Goal: Task Accomplishment & Management: Complete application form

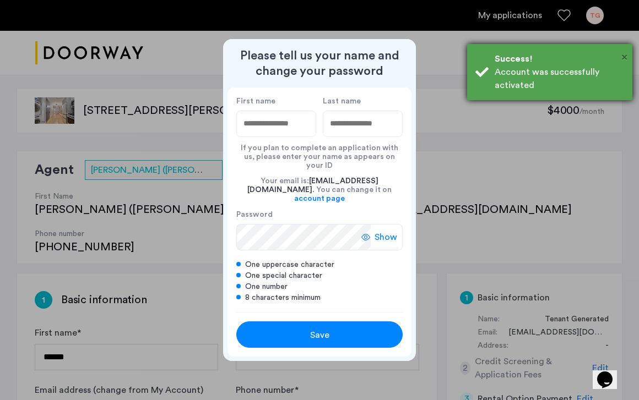
click at [626, 57] on span "×" at bounding box center [624, 57] width 6 height 11
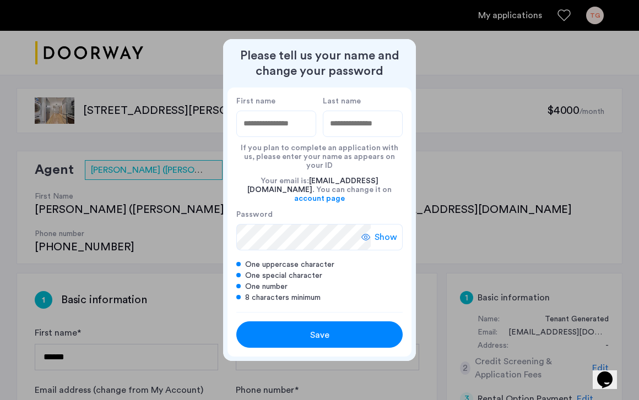
click at [299, 137] on input "First name" at bounding box center [276, 124] width 80 height 26
type input "****"
click at [372, 131] on input "Last name" at bounding box center [363, 124] width 80 height 26
type input "*******"
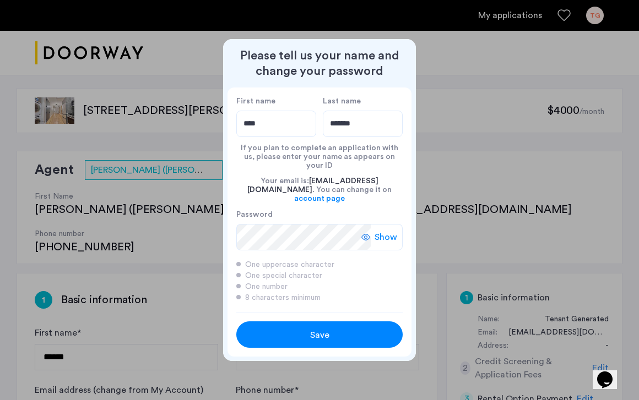
click at [376, 231] on span "Show" at bounding box center [386, 237] width 23 height 13
click at [376, 227] on div "Hide" at bounding box center [383, 237] width 37 height 26
click at [340, 330] on div "Save" at bounding box center [320, 335] width 106 height 13
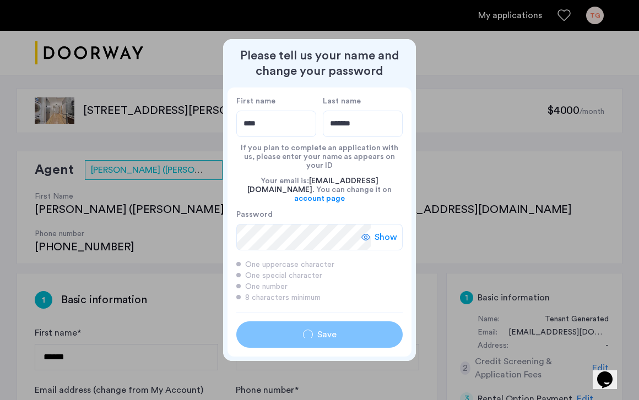
type input "****"
type input "*******"
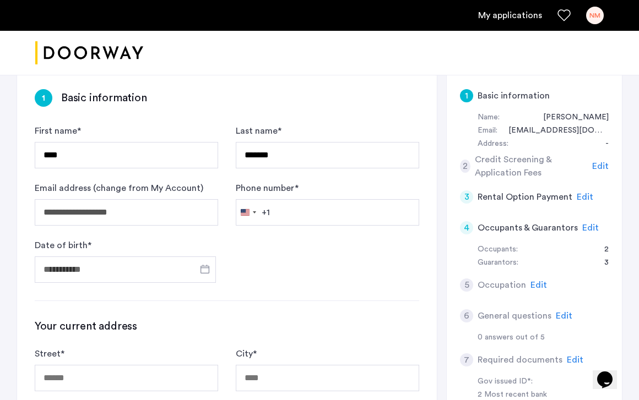
scroll to position [204, 0]
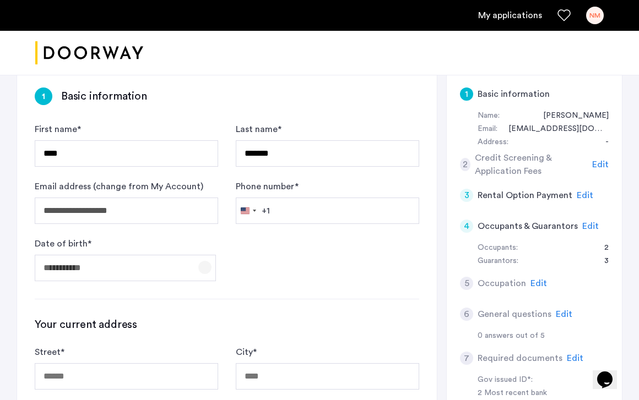
click at [192, 255] on span "Open calendar" at bounding box center [205, 268] width 26 height 26
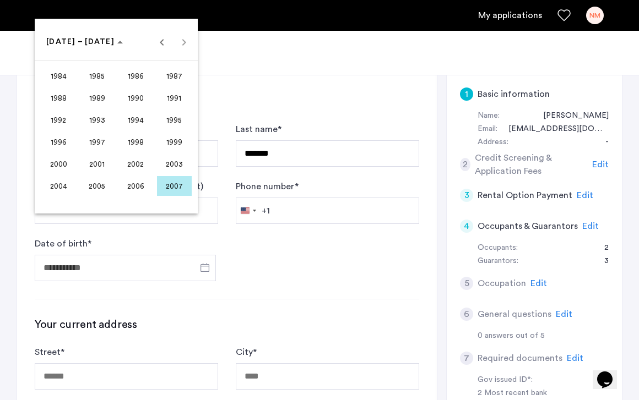
click at [280, 284] on div at bounding box center [319, 200] width 639 height 400
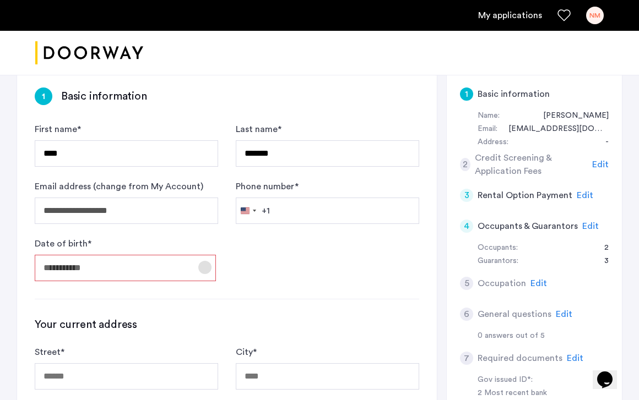
click at [204, 255] on span "Open calendar" at bounding box center [205, 268] width 26 height 26
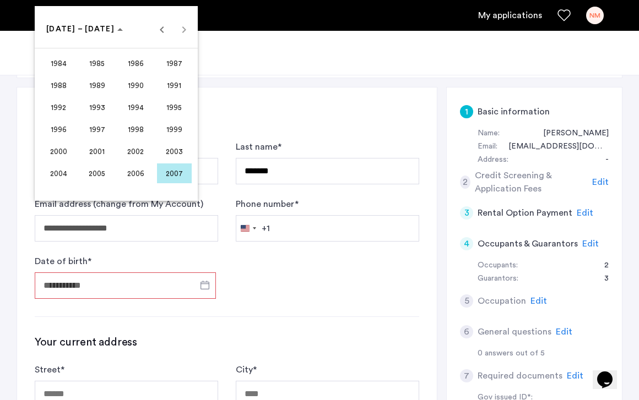
scroll to position [181, 0]
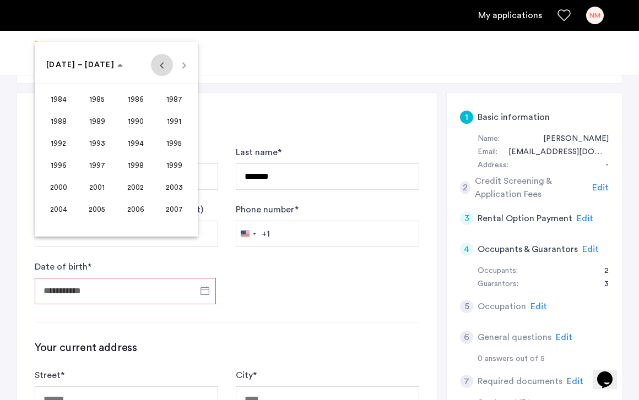
click at [165, 63] on span "Previous 24 years" at bounding box center [162, 65] width 22 height 22
click at [180, 64] on span "Next 24 years" at bounding box center [184, 65] width 22 height 22
click at [147, 163] on span "1998" at bounding box center [135, 165] width 35 height 20
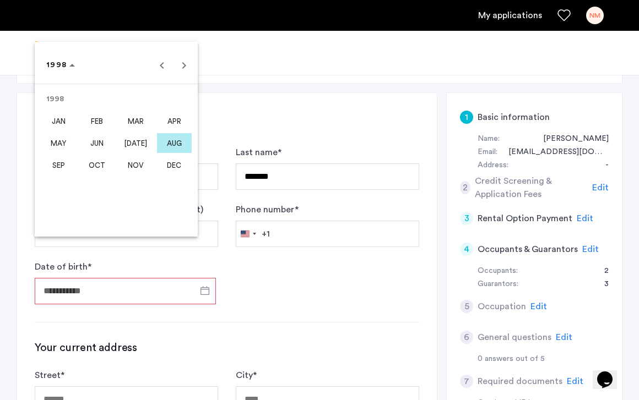
click at [175, 141] on span "AUG" at bounding box center [174, 143] width 35 height 20
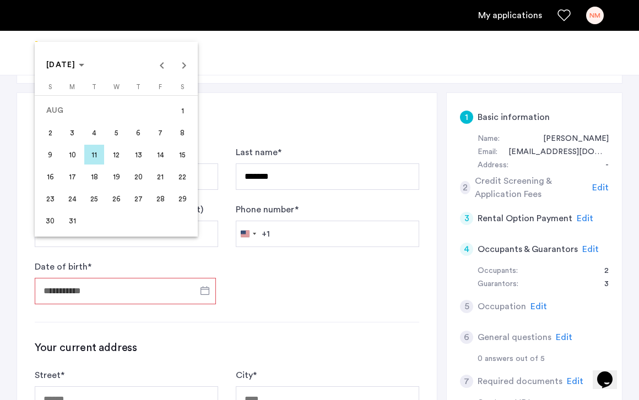
click at [137, 134] on span "6" at bounding box center [138, 133] width 20 height 20
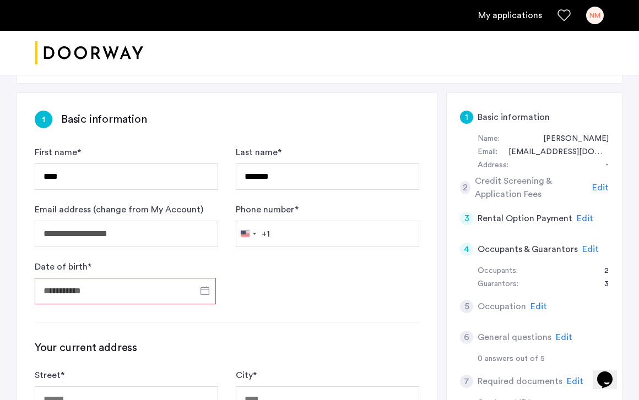
type input "**********"
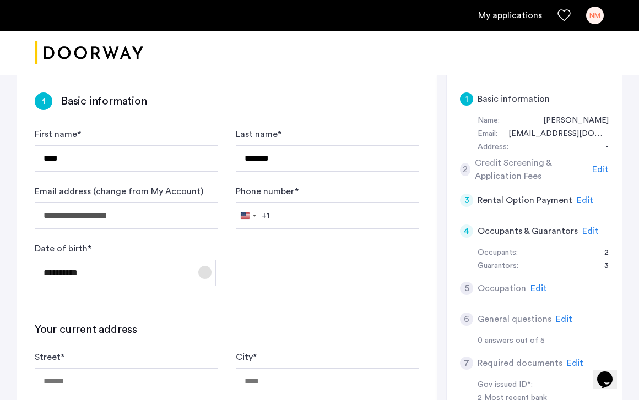
scroll to position [205, 0]
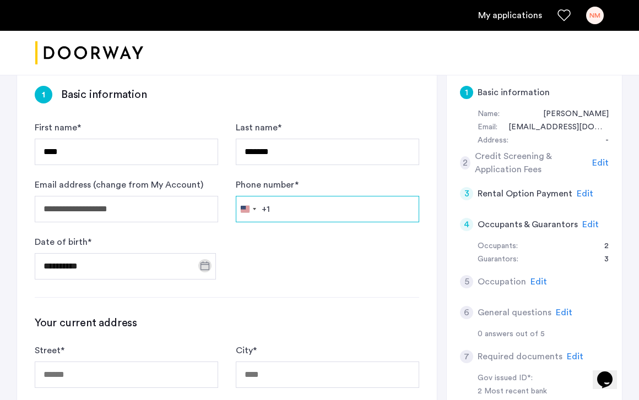
click at [296, 196] on input "Phone number *" at bounding box center [327, 209] width 183 height 26
type input "**********"
click at [315, 240] on form "**********" at bounding box center [227, 200] width 385 height 159
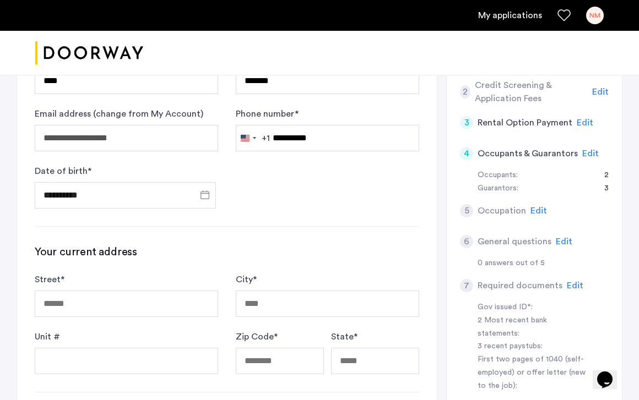
scroll to position [277, 0]
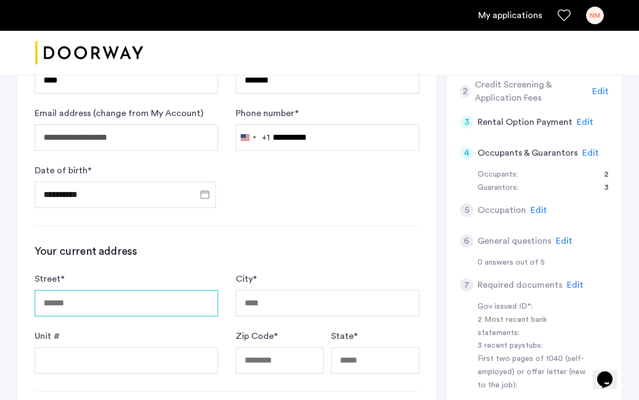
click at [163, 290] on input "Street *" at bounding box center [126, 303] width 183 height 26
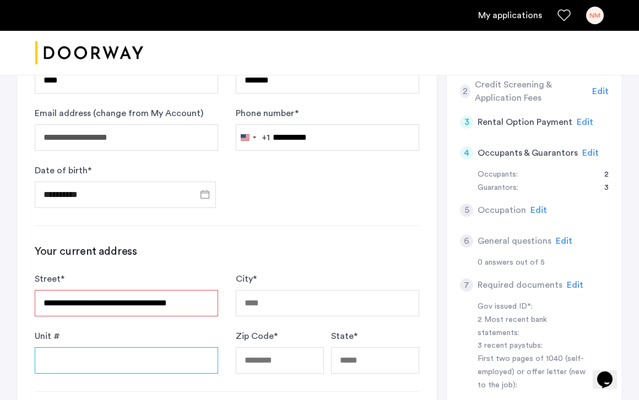
type input "**********"
type input "********"
type input "*****"
type input "**"
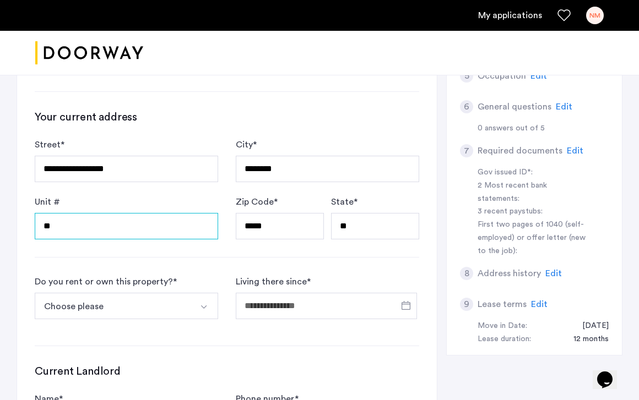
scroll to position [414, 0]
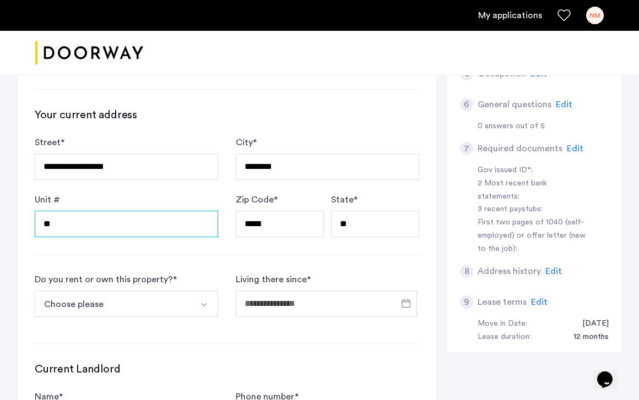
type input "**"
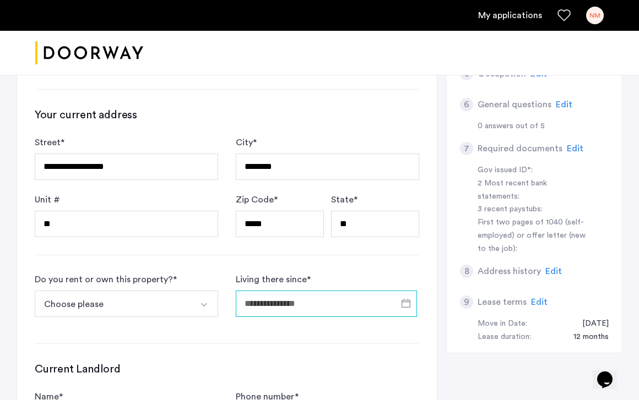
click at [307, 291] on input "Living there since *" at bounding box center [326, 304] width 181 height 26
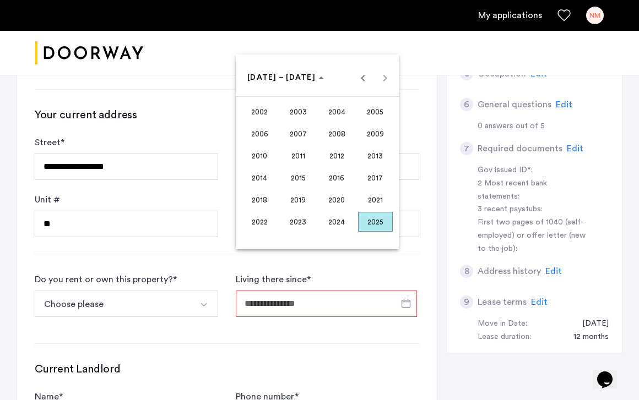
click at [309, 220] on span "2023" at bounding box center [298, 222] width 35 height 20
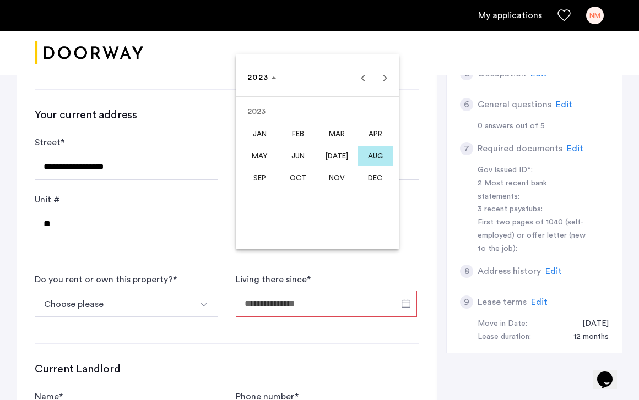
click at [170, 256] on div at bounding box center [319, 200] width 639 height 400
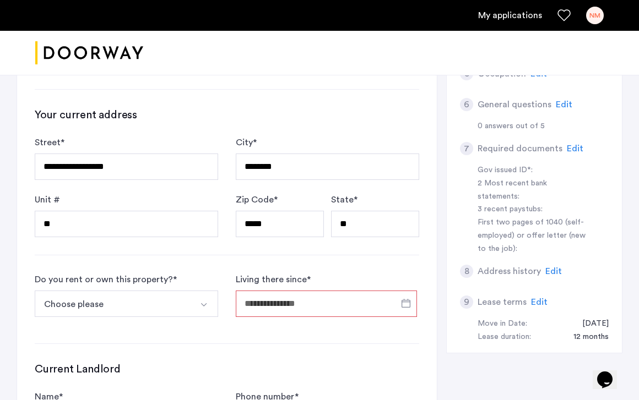
click at [337, 291] on input "Living there since *" at bounding box center [326, 304] width 181 height 26
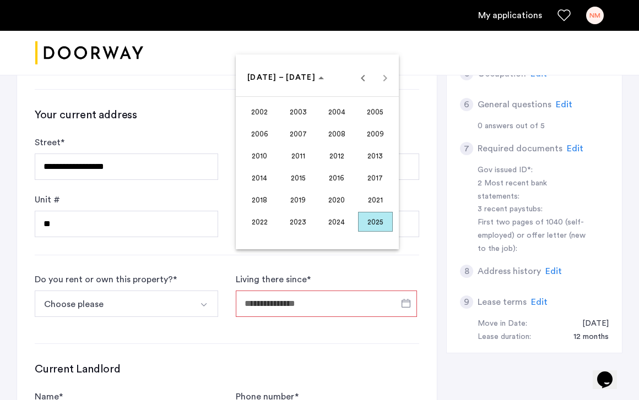
click at [307, 224] on span "2023" at bounding box center [298, 222] width 35 height 20
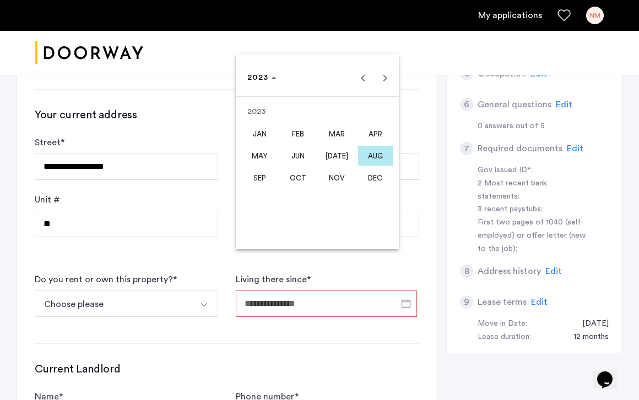
click at [372, 150] on span "AUG" at bounding box center [375, 156] width 35 height 20
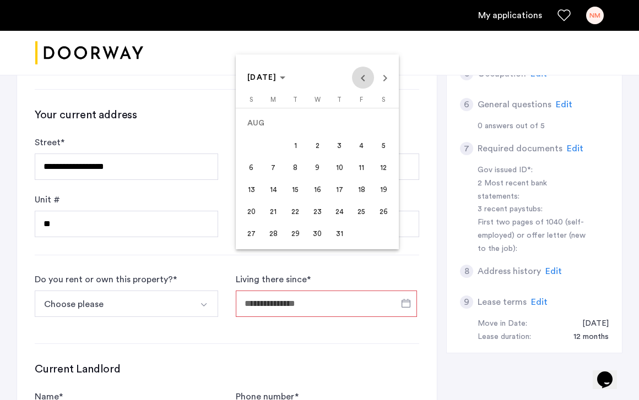
click at [362, 84] on span "Previous month" at bounding box center [363, 78] width 22 height 22
click at [385, 69] on span "Next month" at bounding box center [385, 78] width 22 height 22
click at [366, 123] on span "1" at bounding box center [361, 123] width 20 height 20
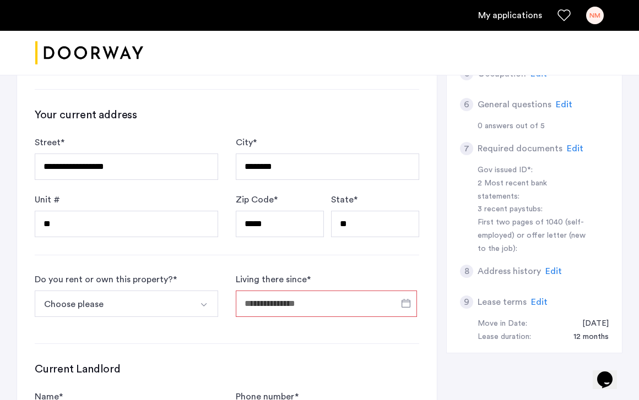
type input "**********"
click at [162, 291] on button "Choose please" at bounding box center [114, 304] width 158 height 26
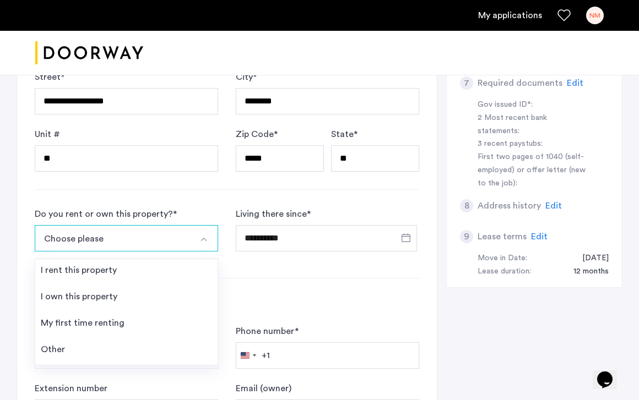
scroll to position [484, 0]
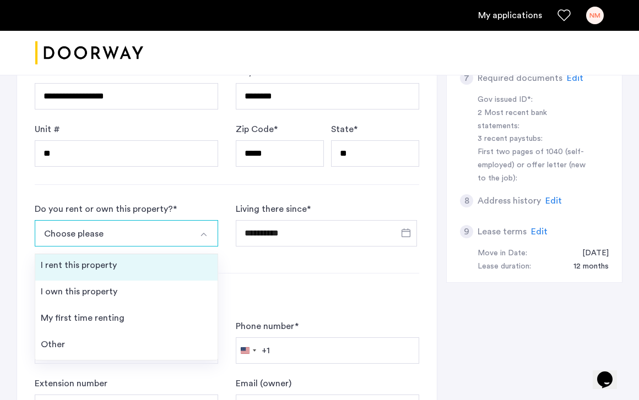
click at [158, 255] on li "I rent this property" at bounding box center [126, 268] width 182 height 26
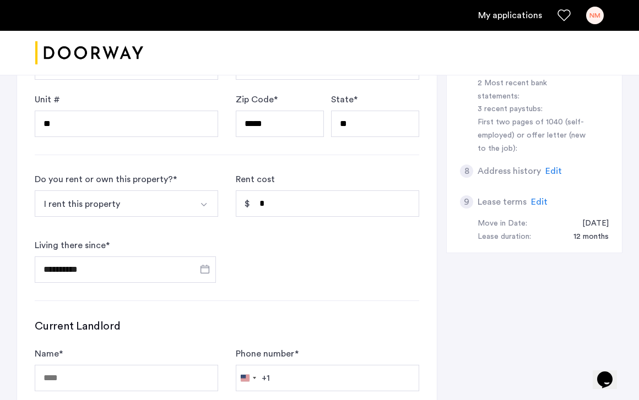
scroll to position [515, 0]
click at [298, 190] on input "*" at bounding box center [327, 203] width 183 height 26
click at [343, 239] on form "**********" at bounding box center [227, 227] width 385 height 110
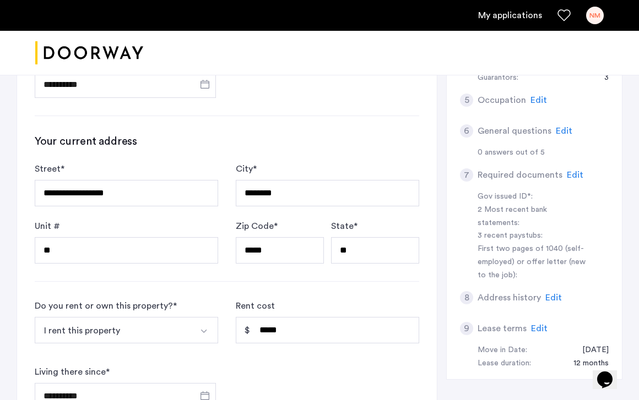
scroll to position [390, 0]
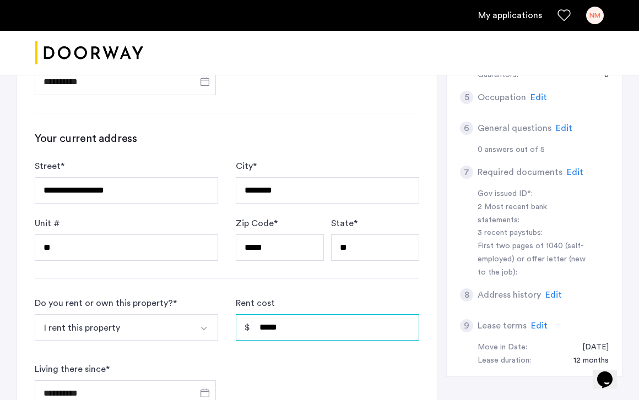
click at [312, 315] on input "*****" at bounding box center [327, 328] width 183 height 26
type input "*"
type input "*****"
click at [309, 324] on form "**********" at bounding box center [227, 352] width 385 height 110
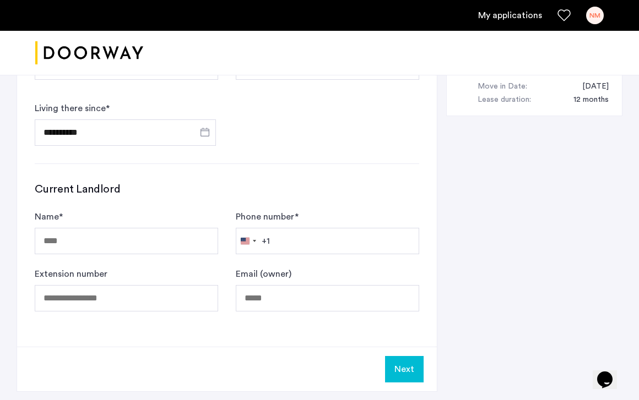
scroll to position [647, 0]
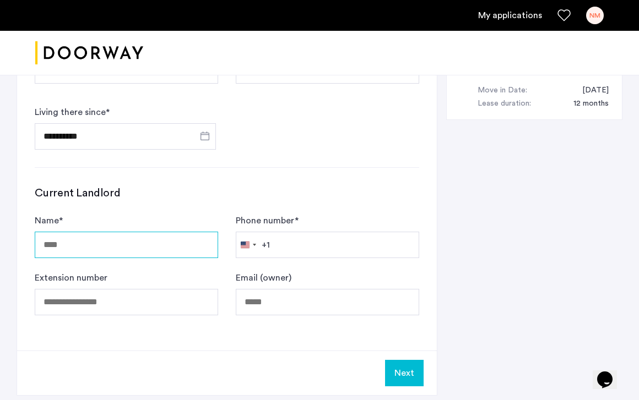
click at [145, 232] on input "Name *" at bounding box center [126, 245] width 183 height 26
type input "**********"
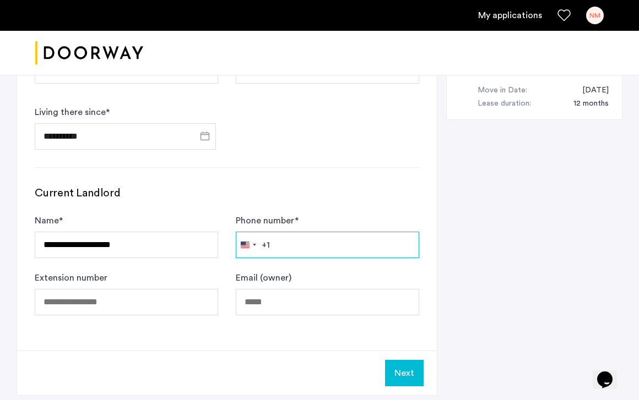
click at [313, 232] on input "Phone number *" at bounding box center [327, 245] width 183 height 26
type input "**********"
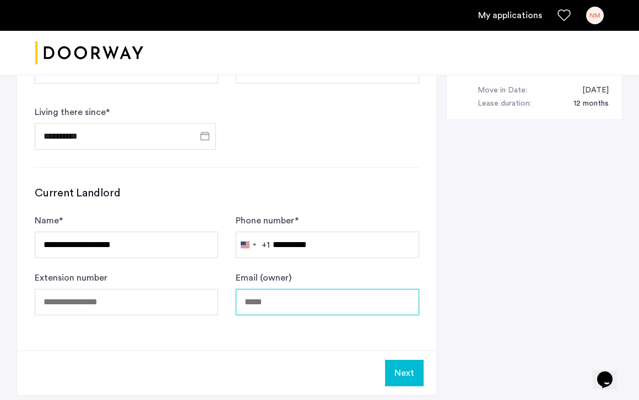
click at [285, 289] on input "Email (owner)" at bounding box center [327, 302] width 183 height 26
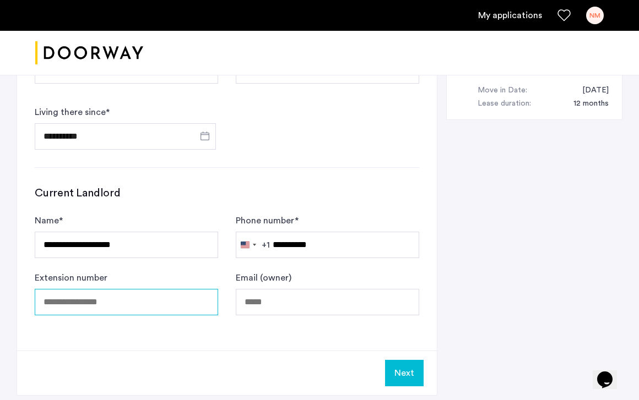
click at [166, 289] on input "Extension number" at bounding box center [126, 302] width 183 height 26
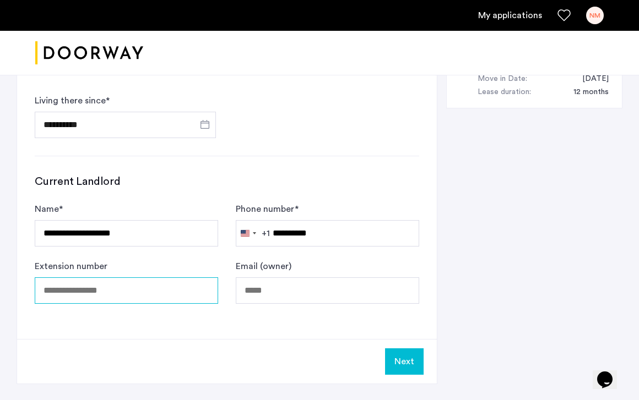
scroll to position [659, 0]
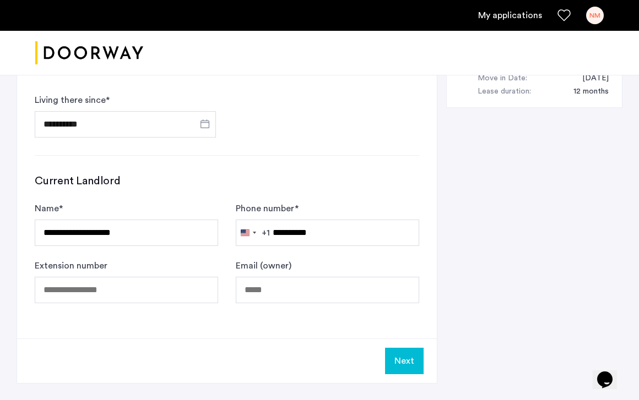
click at [404, 348] on button "Next" at bounding box center [404, 361] width 39 height 26
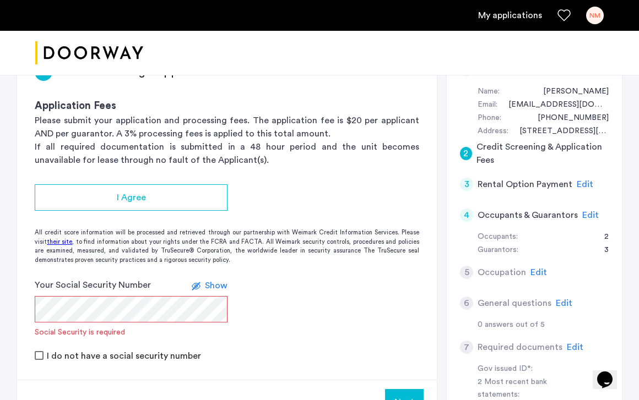
scroll to position [181, 0]
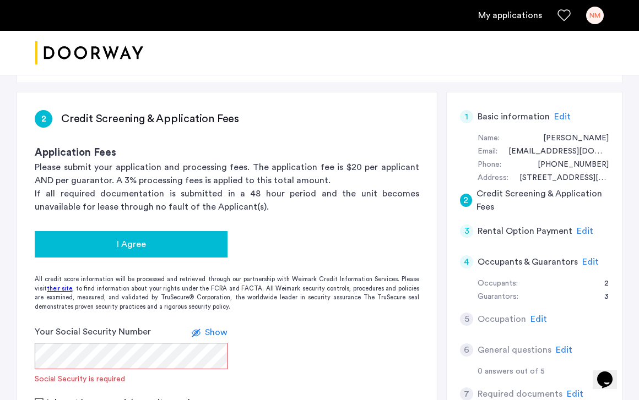
click at [161, 238] on div "I Agree" at bounding box center [131, 244] width 175 height 13
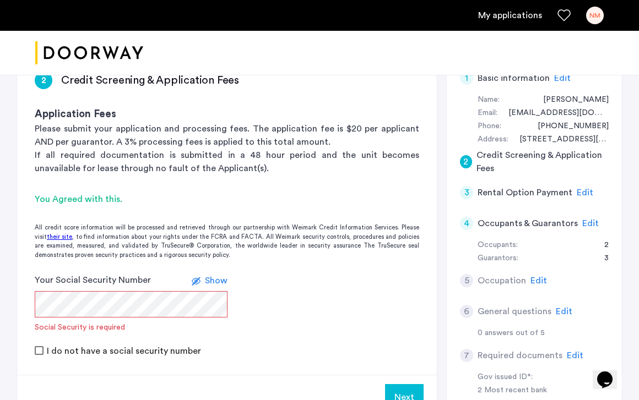
scroll to position [221, 0]
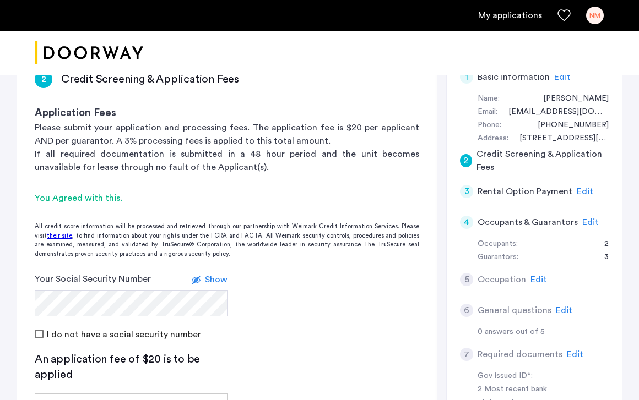
click at [218, 275] on span "Show" at bounding box center [216, 279] width 23 height 9
click at [218, 275] on span "Hide" at bounding box center [218, 279] width 19 height 9
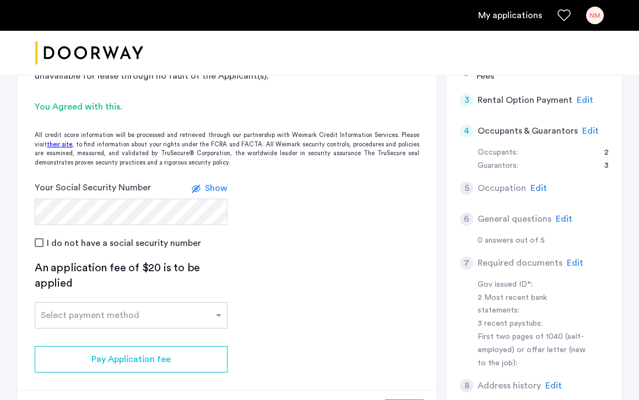
scroll to position [313, 0]
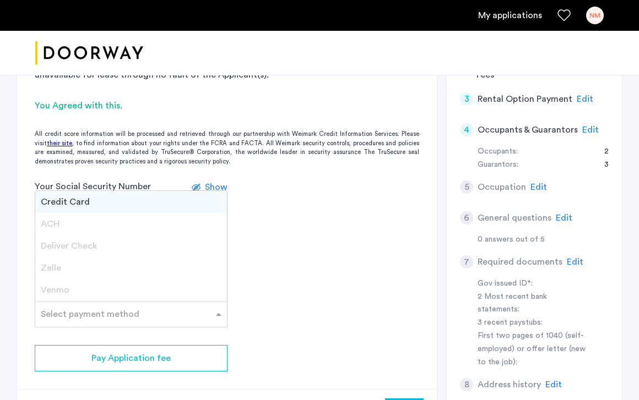
click at [192, 308] on div "Select payment method" at bounding box center [124, 314] width 178 height 13
click at [82, 198] on span "Credit Card" at bounding box center [65, 202] width 49 height 9
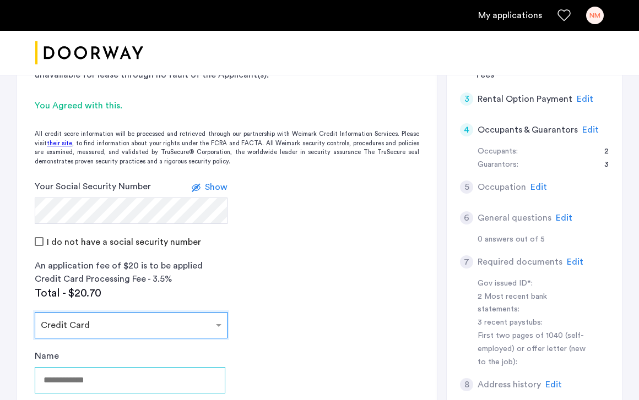
click at [129, 367] on input "Name" at bounding box center [130, 380] width 191 height 26
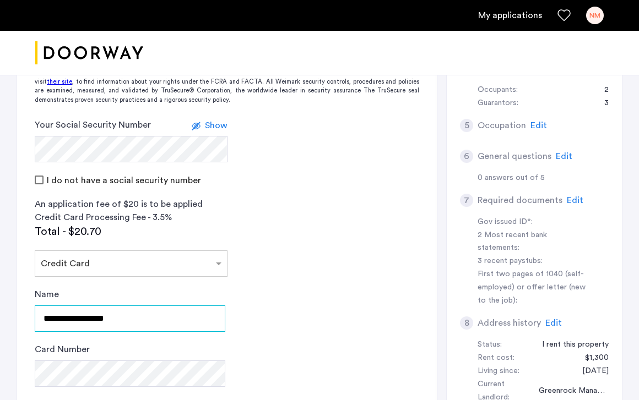
scroll to position [376, 0]
type input "**********"
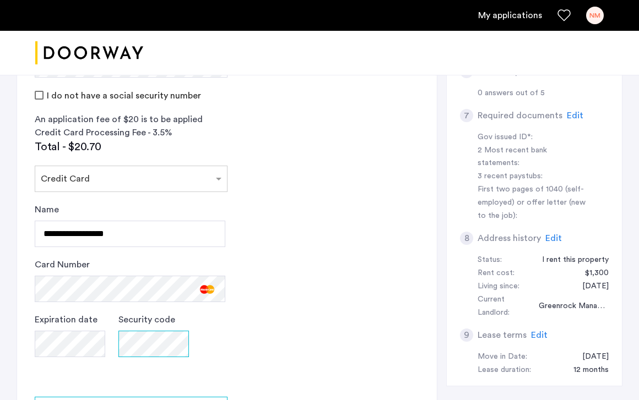
scroll to position [461, 0]
click at [555, 231] on div "Edit" at bounding box center [553, 237] width 17 height 13
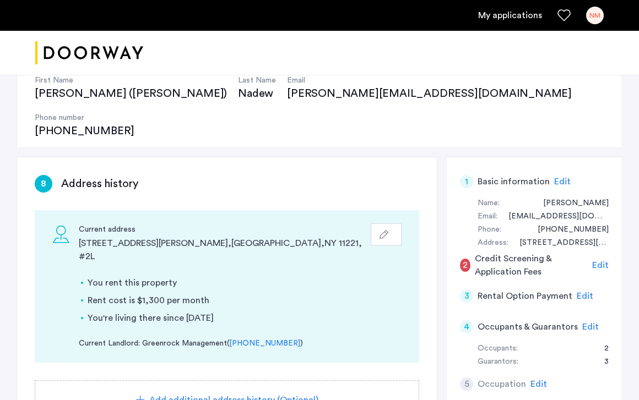
scroll to position [115, 0]
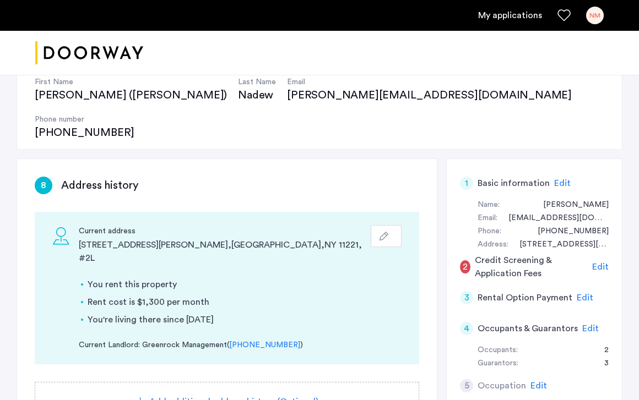
click at [383, 232] on icon "button" at bounding box center [384, 236] width 9 height 9
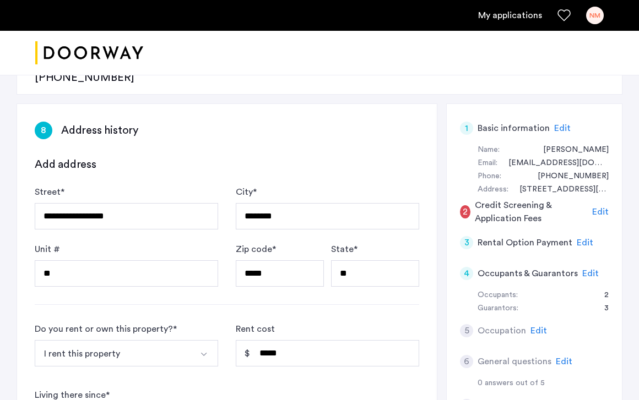
scroll to position [172, 0]
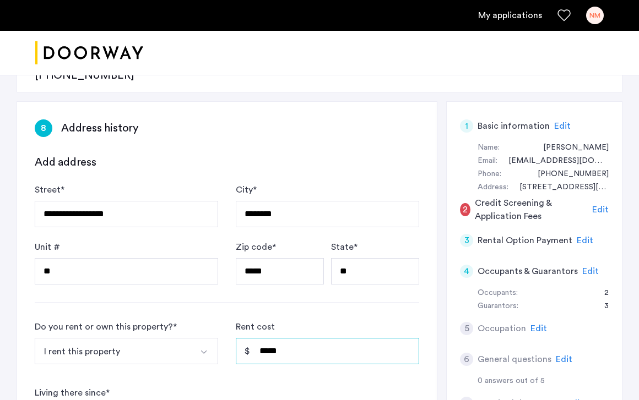
click at [267, 338] on input "*****" at bounding box center [327, 351] width 183 height 26
type input "*"
type input "********"
click at [291, 281] on form "**********" at bounding box center [227, 385] width 385 height 460
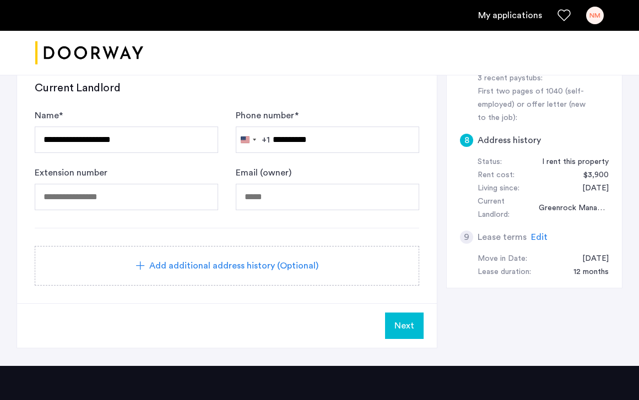
scroll to position [561, 0]
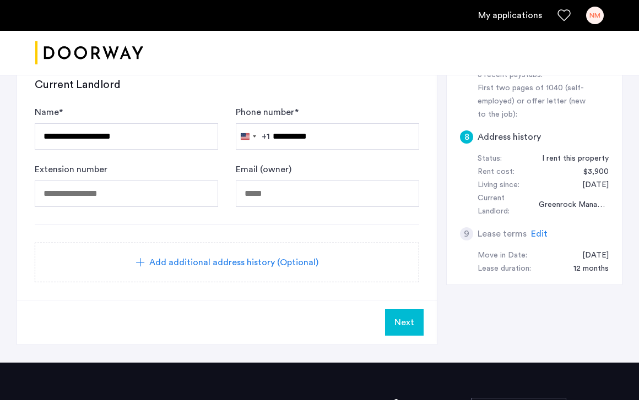
click at [410, 316] on span "Next" at bounding box center [404, 322] width 20 height 13
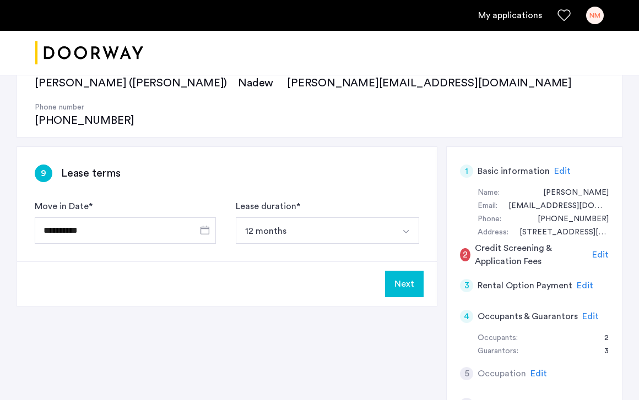
scroll to position [128, 0]
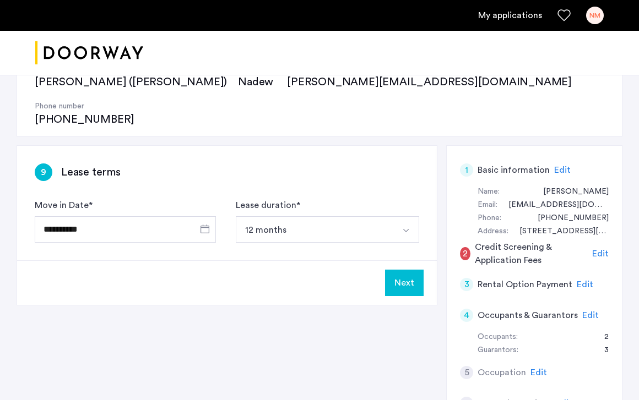
click at [604, 250] on span "Edit" at bounding box center [600, 254] width 17 height 9
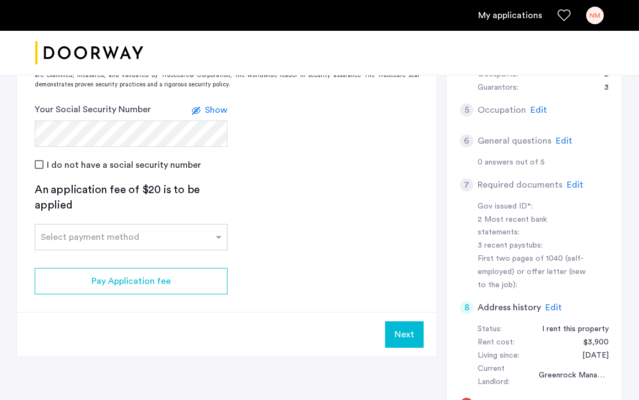
scroll to position [391, 0]
click at [185, 230] on div "Select payment method" at bounding box center [124, 236] width 178 height 13
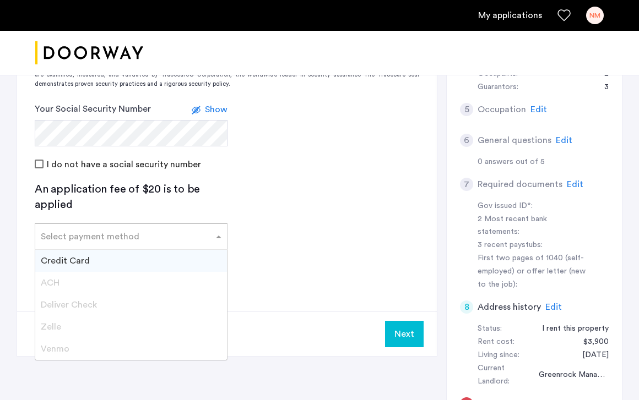
click at [152, 250] on div "Credit Card" at bounding box center [131, 261] width 192 height 22
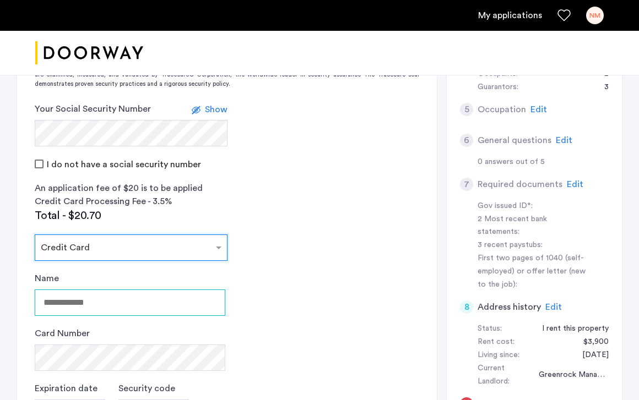
click at [123, 290] on input "Name" at bounding box center [130, 303] width 191 height 26
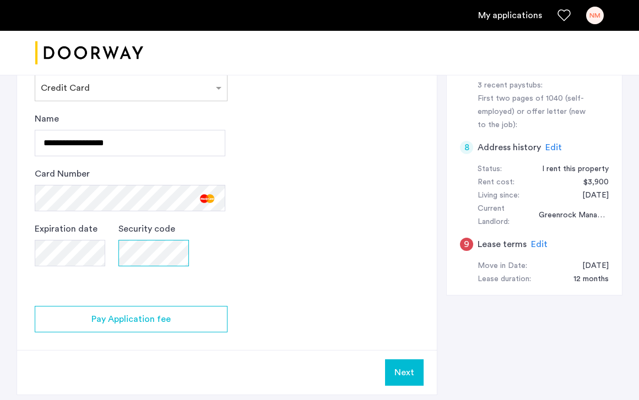
scroll to position [562, 0]
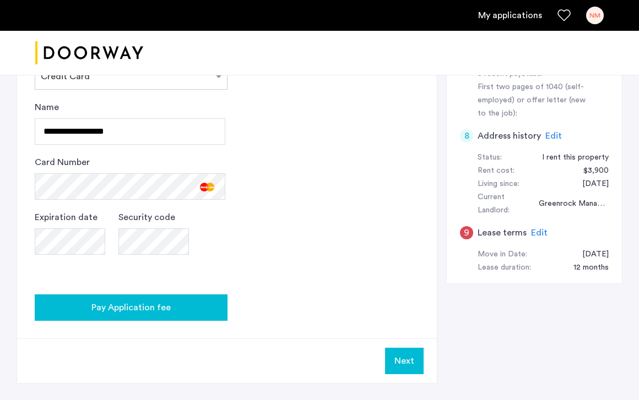
click at [165, 301] on span "Pay Application fee" at bounding box center [130, 307] width 79 height 13
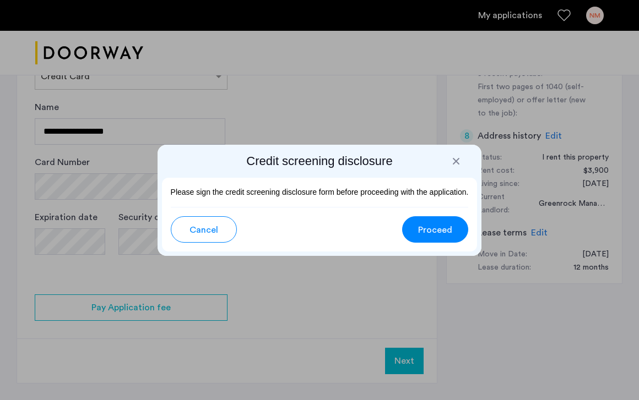
click at [442, 227] on span "Proceed" at bounding box center [435, 230] width 34 height 13
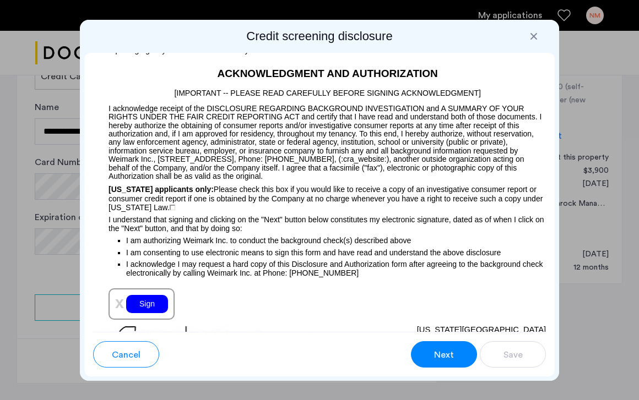
scroll to position [1335, 0]
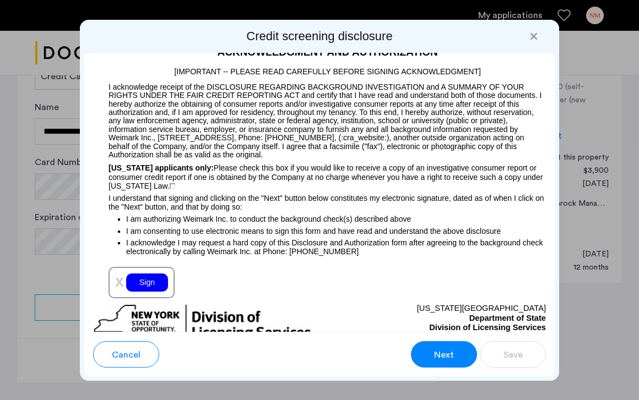
click at [182, 191] on p "California applicants only: Please check this box if you would like to receive …" at bounding box center [319, 174] width 453 height 31
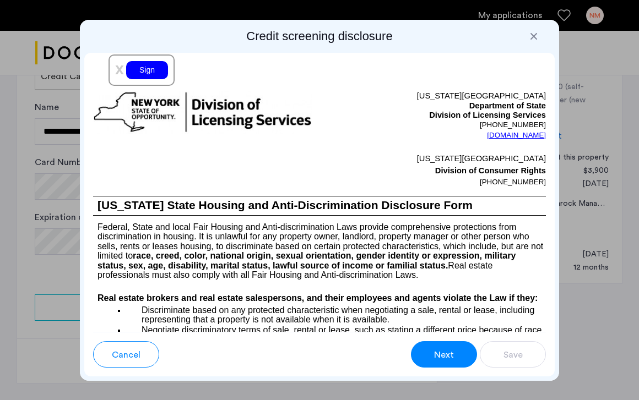
scroll to position [1552, 0]
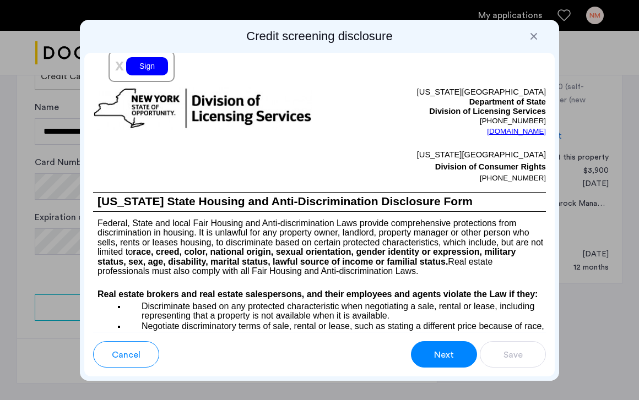
click at [158, 75] on div "Sign" at bounding box center [147, 66] width 42 height 18
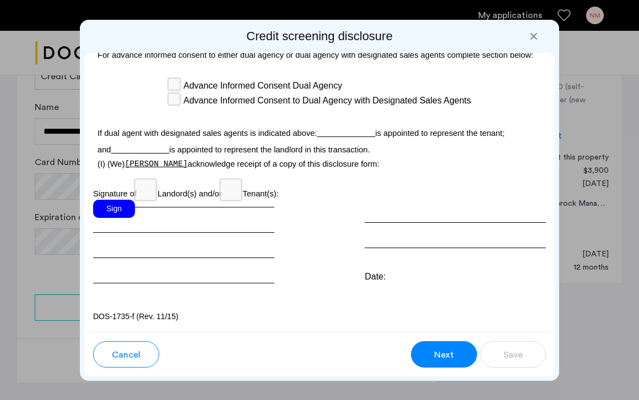
scroll to position [3739, 0]
click at [119, 206] on div "Sign" at bounding box center [114, 209] width 42 height 18
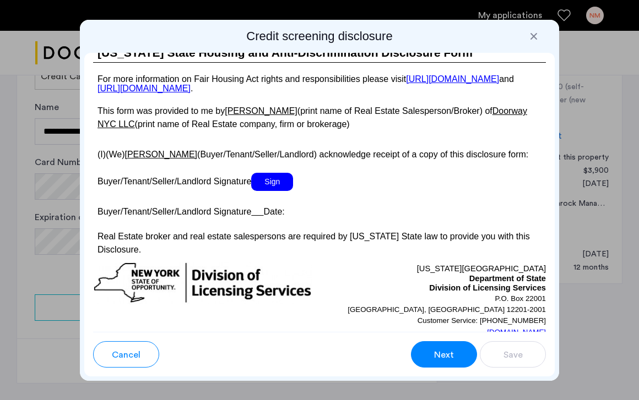
scroll to position [2296, 0]
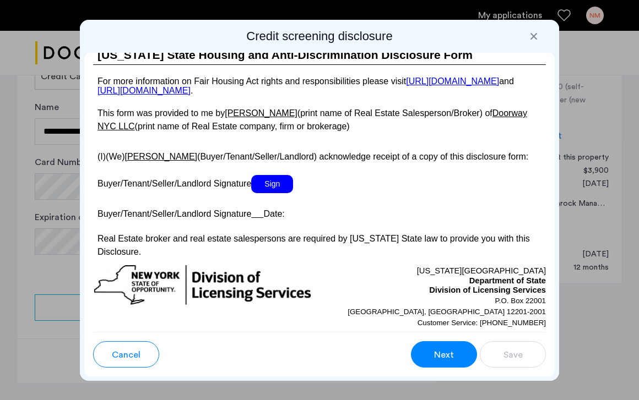
click at [273, 193] on span "Sign" at bounding box center [272, 184] width 42 height 18
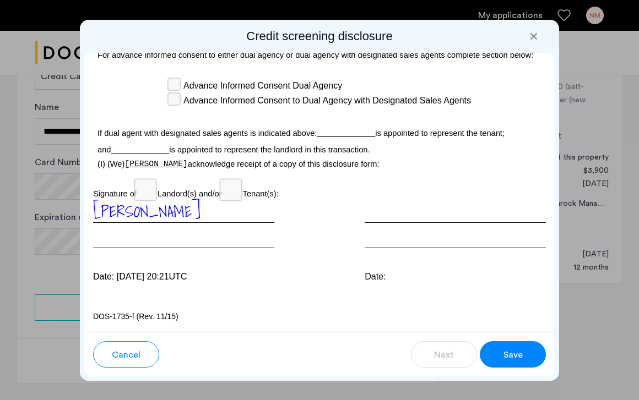
scroll to position [3741, 0]
click at [523, 358] on button "Save" at bounding box center [513, 355] width 66 height 26
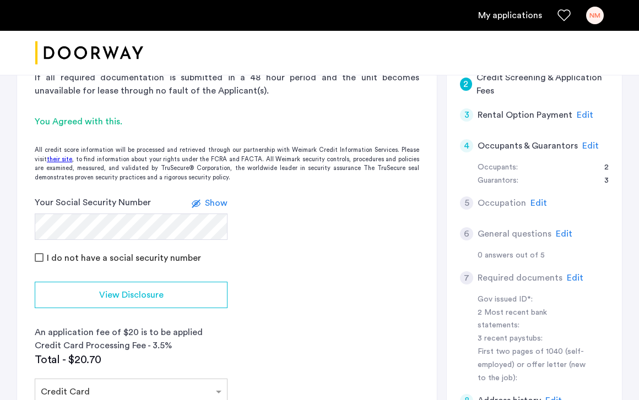
scroll to position [298, 0]
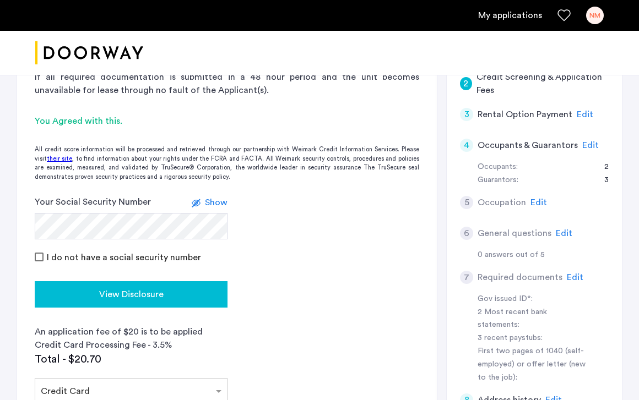
click at [129, 288] on span "View Disclosure" at bounding box center [131, 294] width 64 height 13
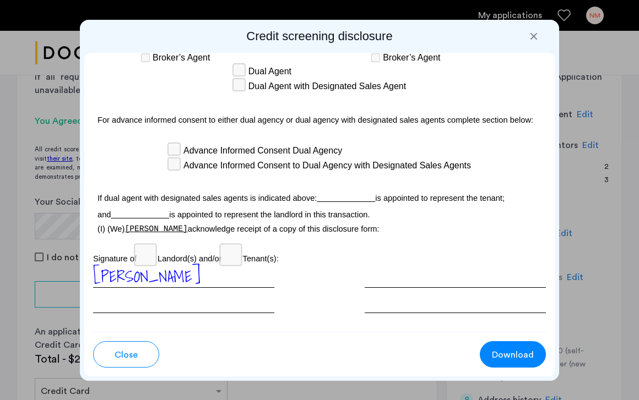
scroll to position [3741, 0]
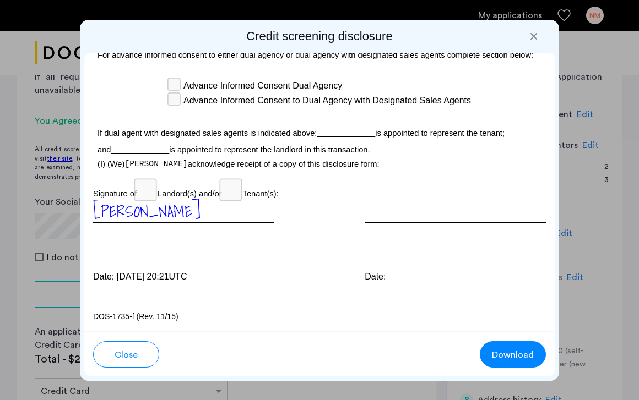
click at [516, 359] on span "Download" at bounding box center [513, 355] width 42 height 13
click at [132, 354] on span "Close" at bounding box center [126, 355] width 23 height 13
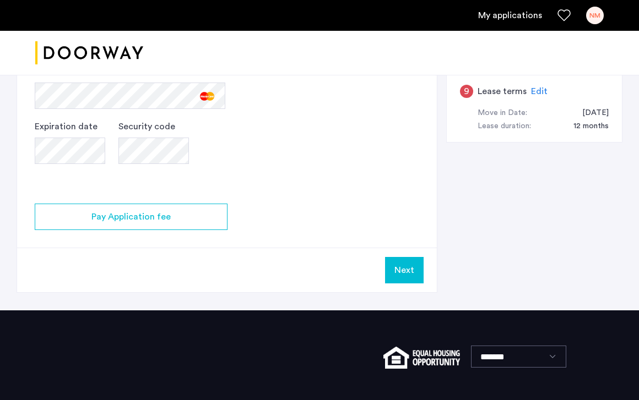
scroll to position [710, 0]
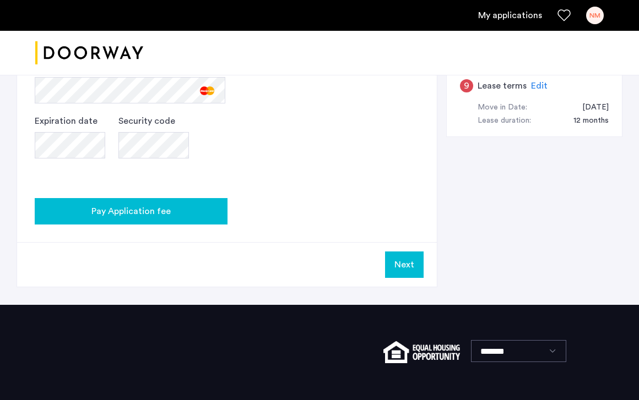
click at [167, 205] on span "Pay Application fee" at bounding box center [130, 211] width 79 height 13
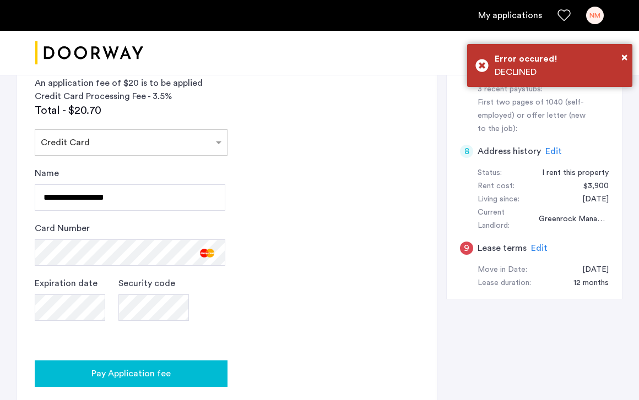
scroll to position [544, 0]
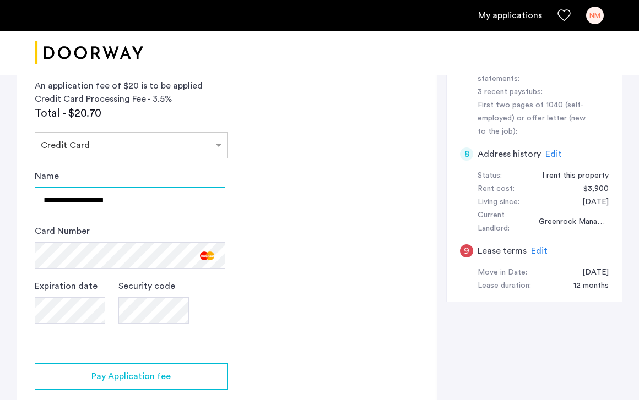
click at [85, 187] on input "**********" at bounding box center [130, 200] width 191 height 26
type input "**********"
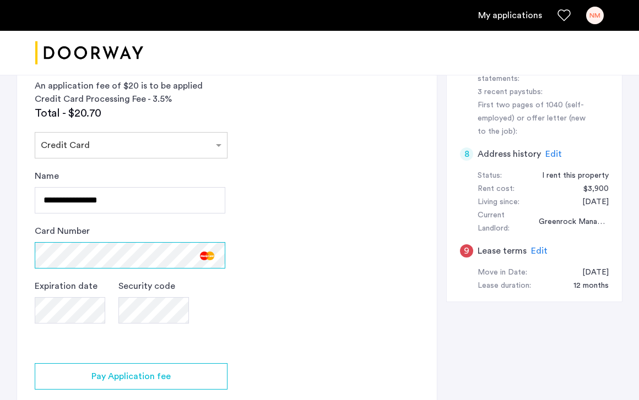
click at [20, 212] on app-credit-screening "2 Credit Screening & Application Fees Application Fees Please submit your appli…" at bounding box center [227, 91] width 420 height 723
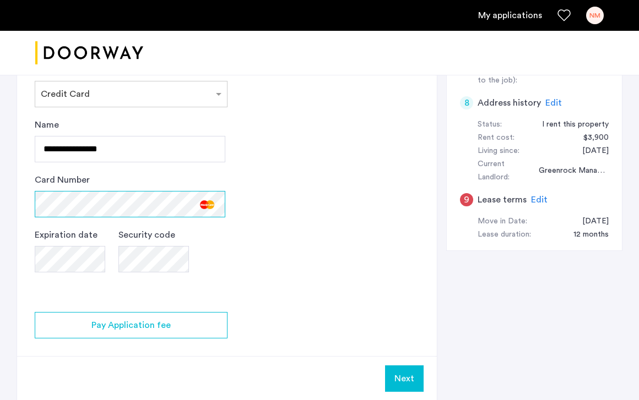
scroll to position [598, 0]
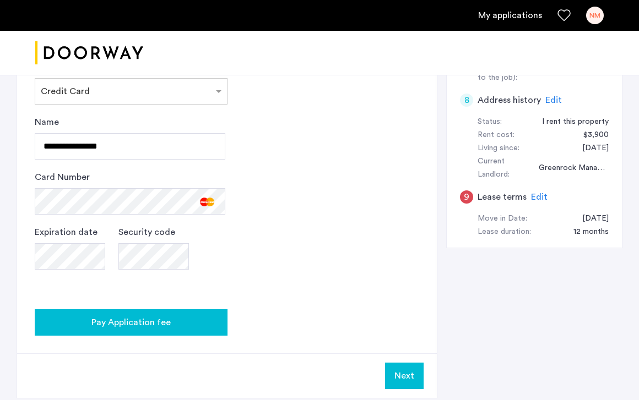
click at [141, 316] on span "Pay Application fee" at bounding box center [130, 322] width 79 height 13
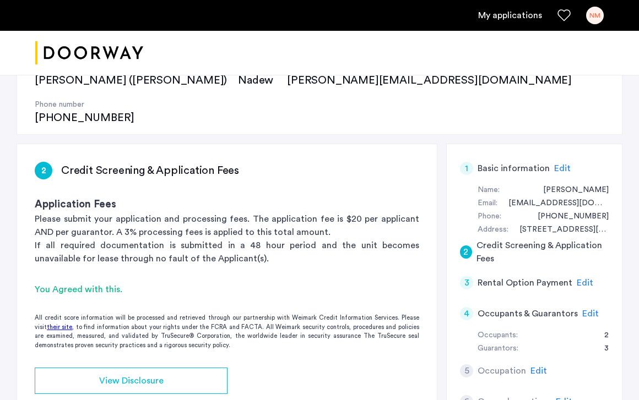
scroll to position [136, 0]
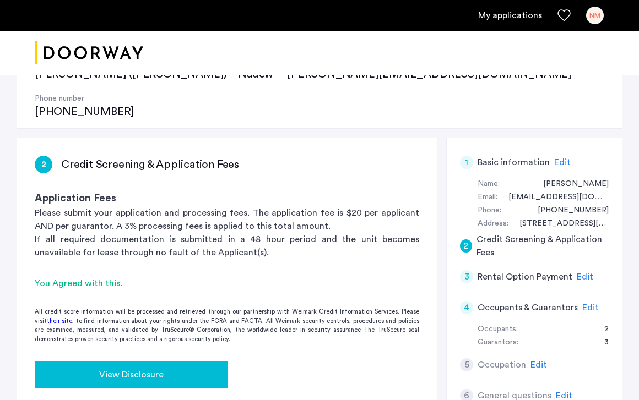
click at [164, 369] on div "View Disclosure" at bounding box center [131, 375] width 175 height 13
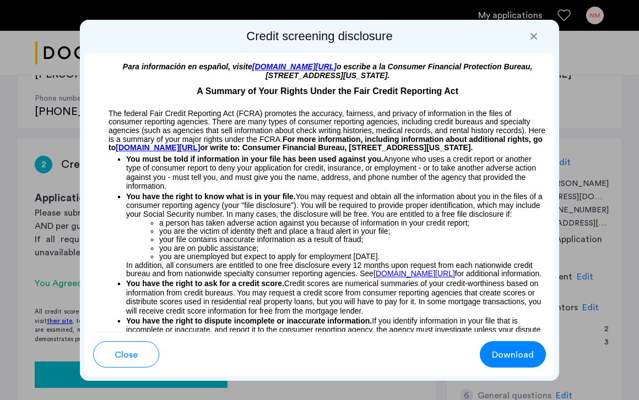
scroll to position [0, 0]
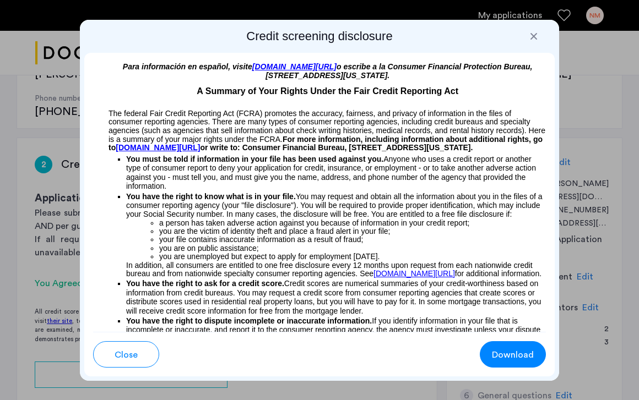
click at [141, 345] on button "Close" at bounding box center [126, 355] width 66 height 26
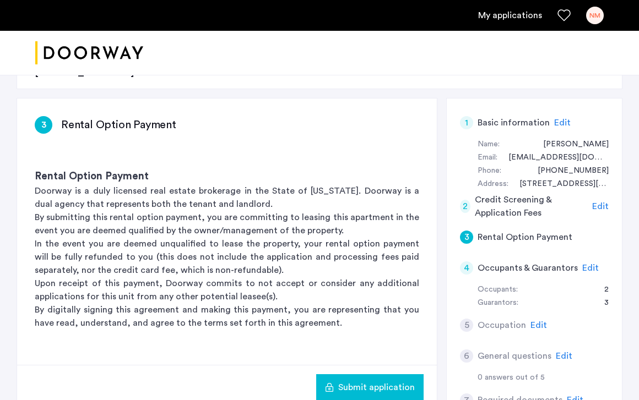
scroll to position [176, 0]
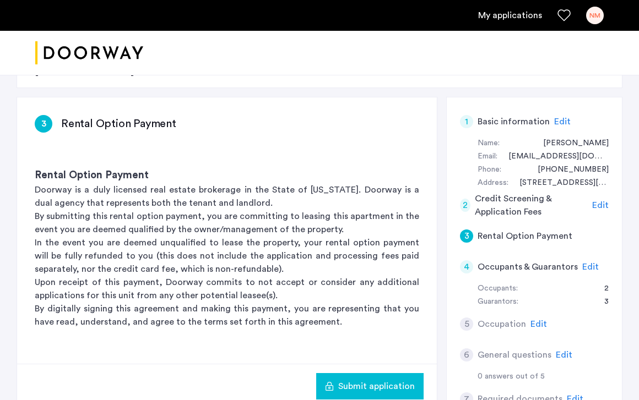
click at [378, 380] on span "Submit application" at bounding box center [376, 386] width 77 height 13
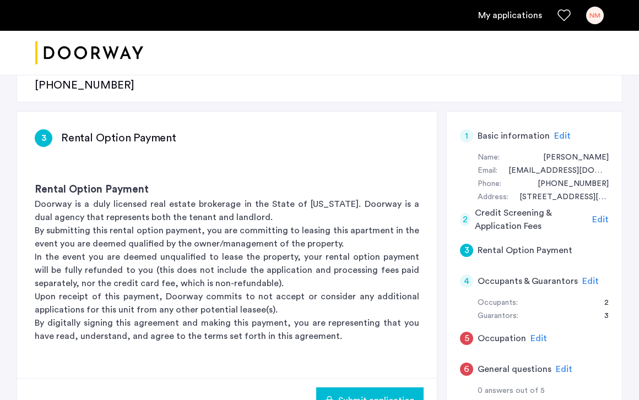
scroll to position [163, 0]
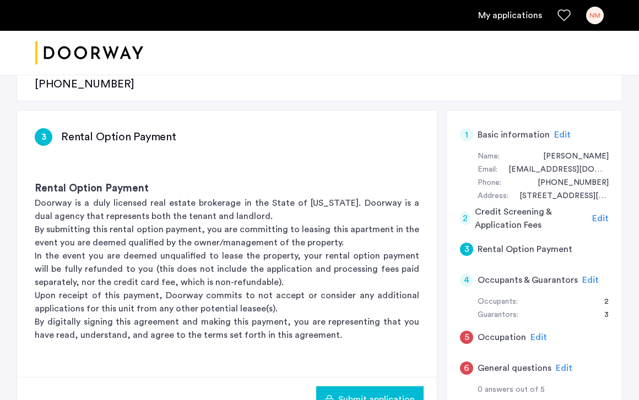
click at [538, 274] on h5 "Occupants & Guarantors" at bounding box center [528, 280] width 100 height 13
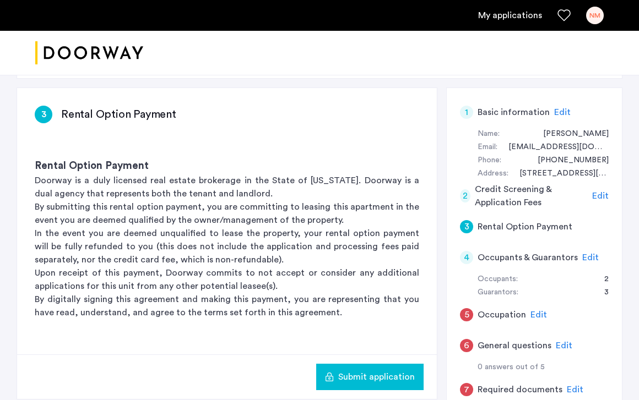
scroll to position [206, 0]
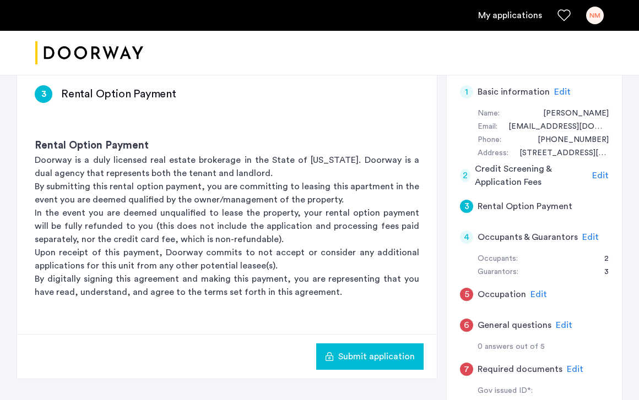
click at [586, 233] on span "Edit" at bounding box center [590, 237] width 17 height 9
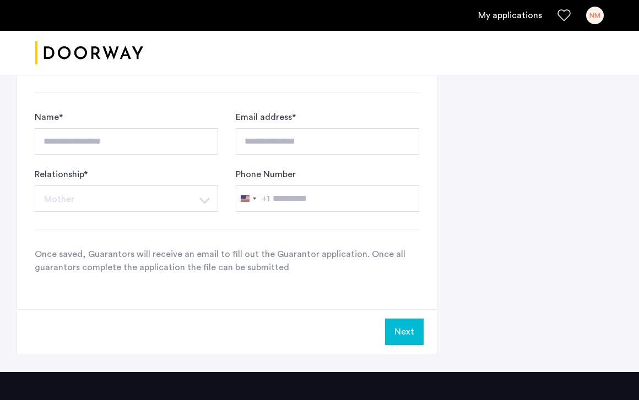
scroll to position [903, 0]
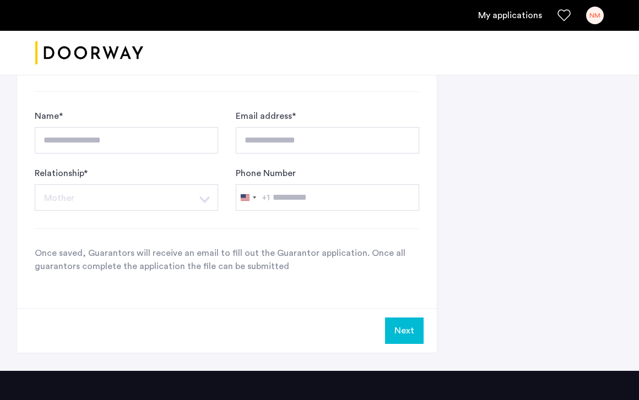
click at [391, 318] on button "Next" at bounding box center [404, 331] width 39 height 26
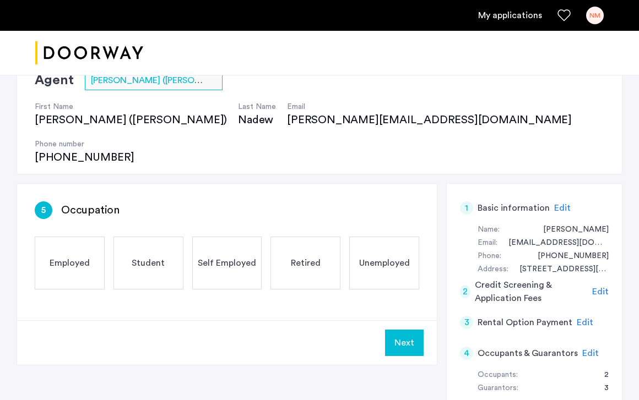
scroll to position [93, 0]
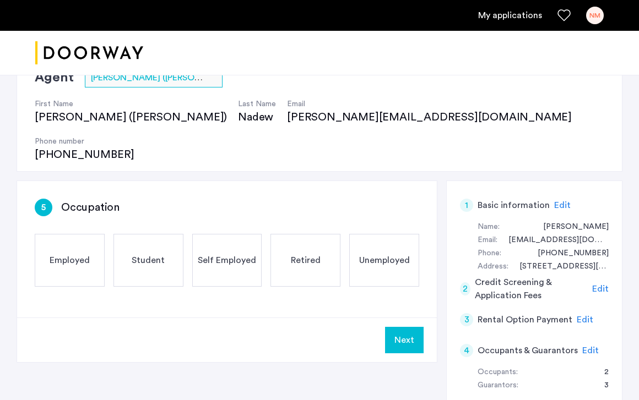
click at [68, 254] on span "Employed" at bounding box center [70, 260] width 40 height 13
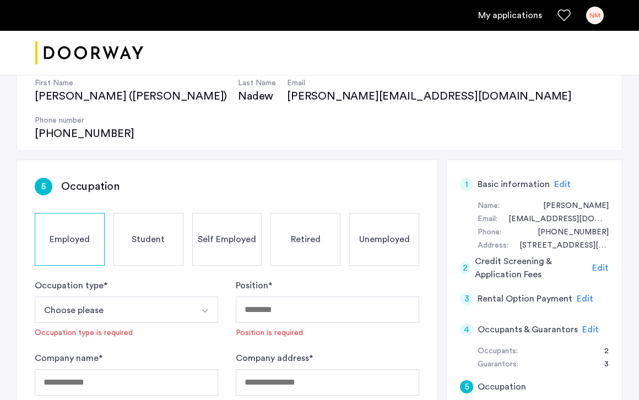
scroll to position [115, 0]
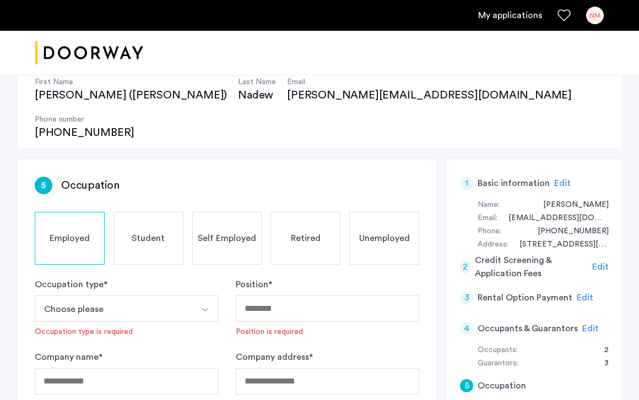
click at [174, 296] on button "Choose please" at bounding box center [114, 309] width 158 height 26
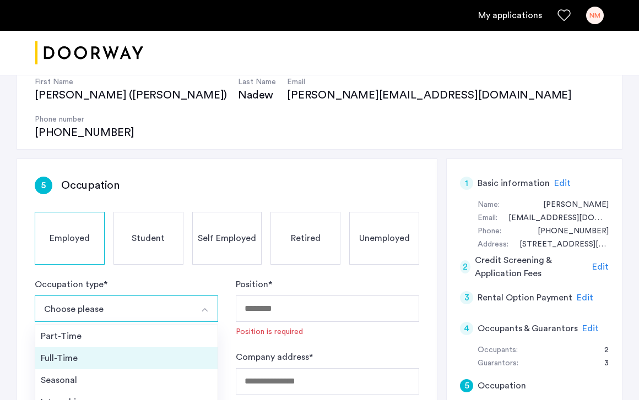
click at [111, 352] on div "Full-Time" at bounding box center [126, 358] width 171 height 13
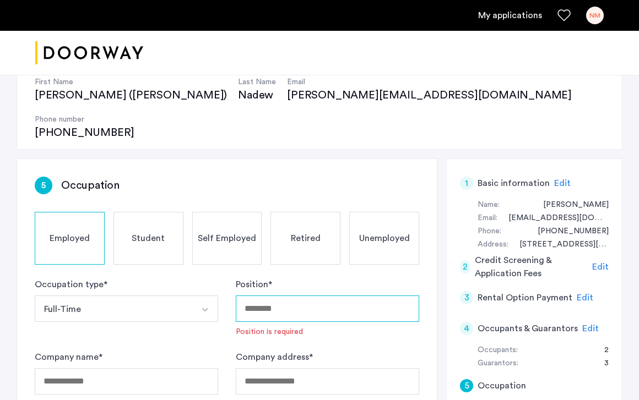
click at [275, 296] on input "Position *" at bounding box center [327, 309] width 183 height 26
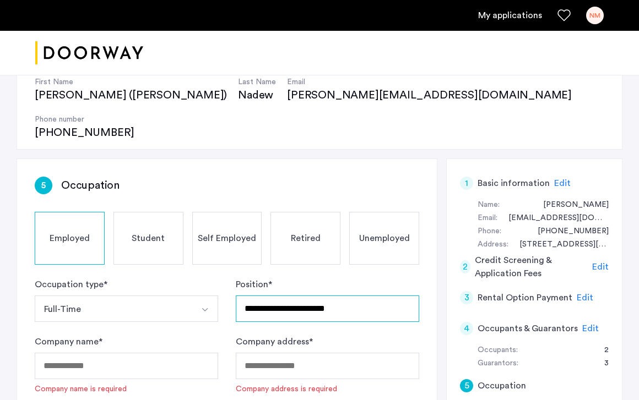
type input "**********"
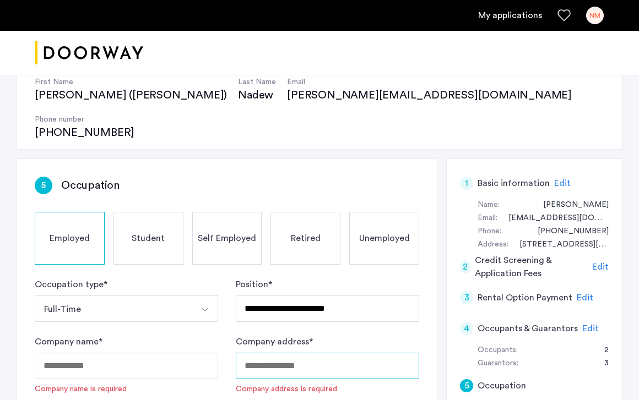
click at [285, 353] on input "Company address *" at bounding box center [327, 366] width 183 height 26
drag, startPoint x: 295, startPoint y: 334, endPoint x: 171, endPoint y: 330, distance: 124.0
type input "**********"
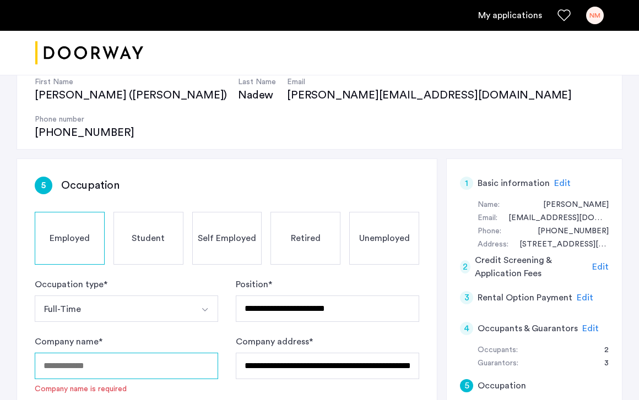
click at [156, 353] on input "Company name *" at bounding box center [126, 366] width 183 height 26
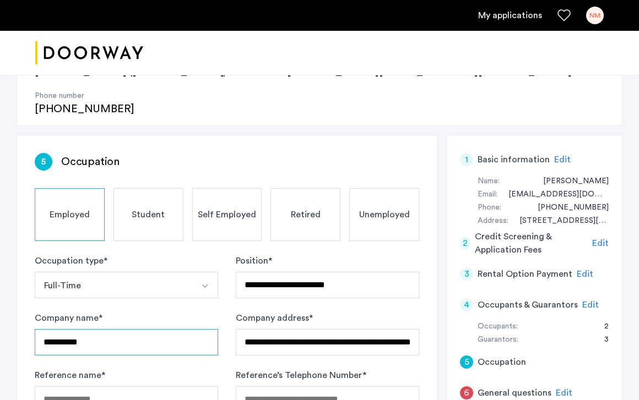
scroll to position [139, 0]
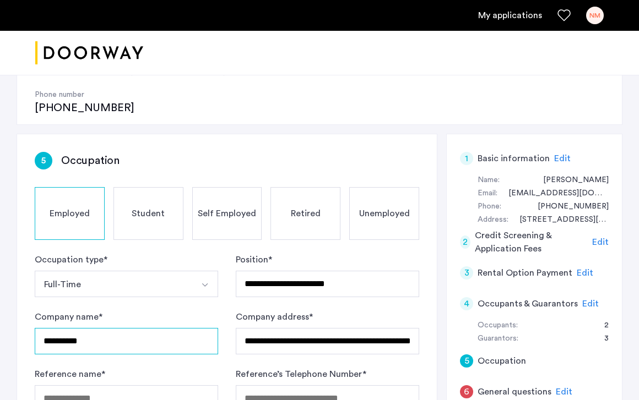
type input "**********"
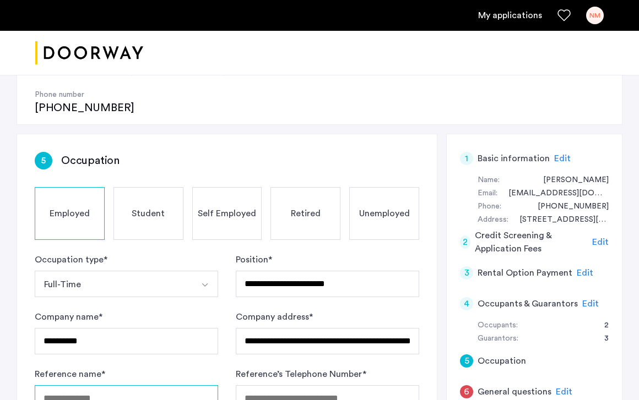
click at [109, 386] on input "Reference name *" at bounding box center [126, 399] width 183 height 26
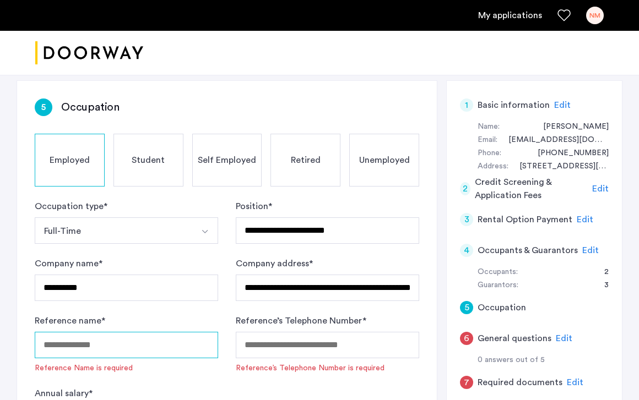
scroll to position [218, 0]
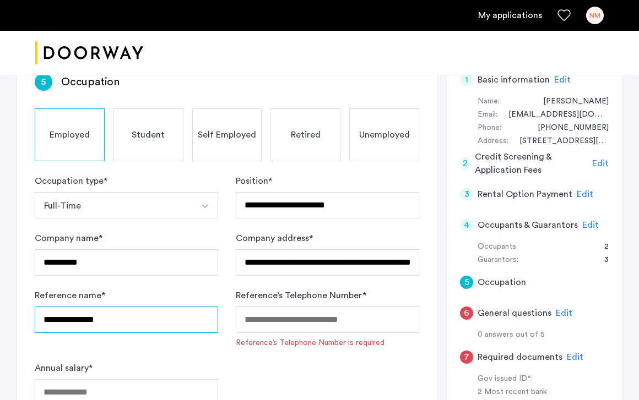
type input "**********"
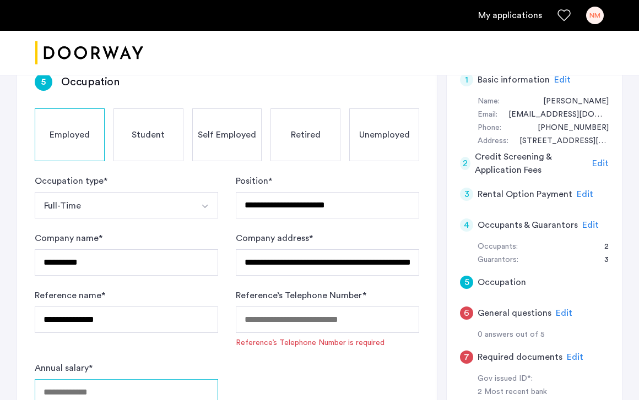
click at [95, 380] on input "Annual salary *" at bounding box center [126, 393] width 183 height 26
type input "*****"
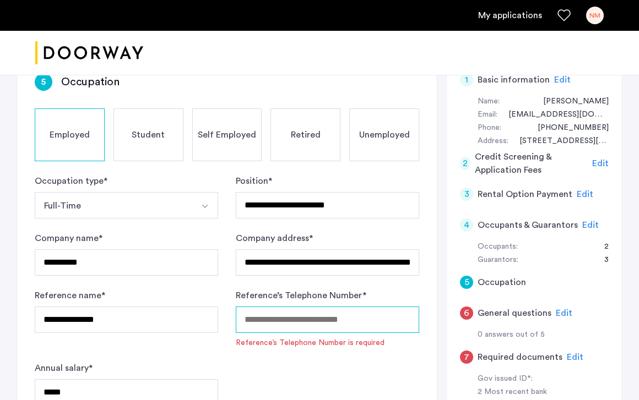
click at [351, 307] on input "Reference’s Telephone Number *" at bounding box center [327, 320] width 183 height 26
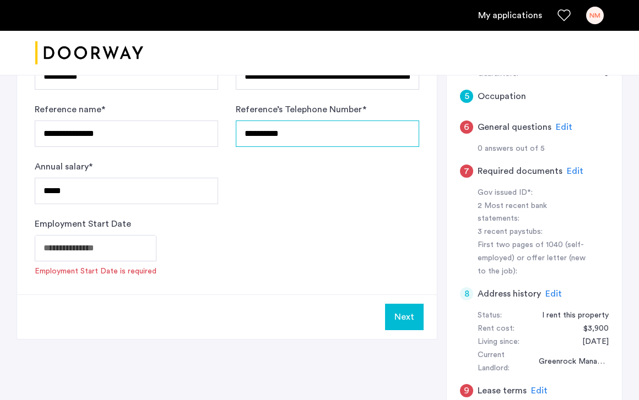
scroll to position [408, 0]
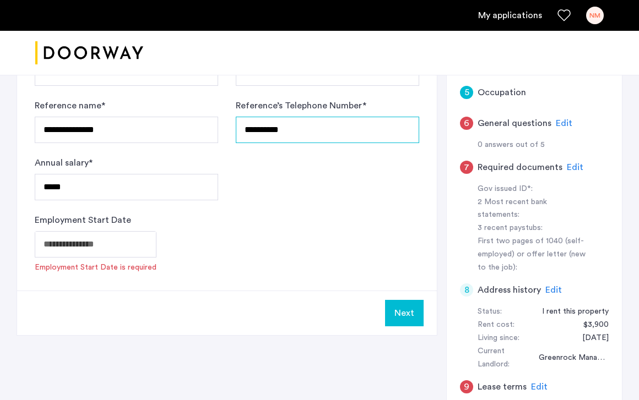
type input "**********"
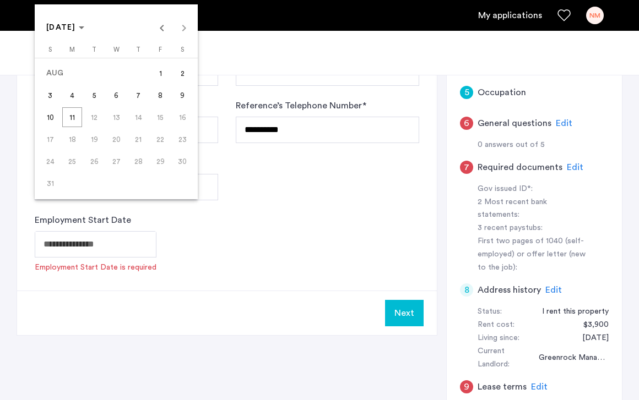
click at [84, 29] on icon "Choose month and year" at bounding box center [82, 27] width 6 height 3
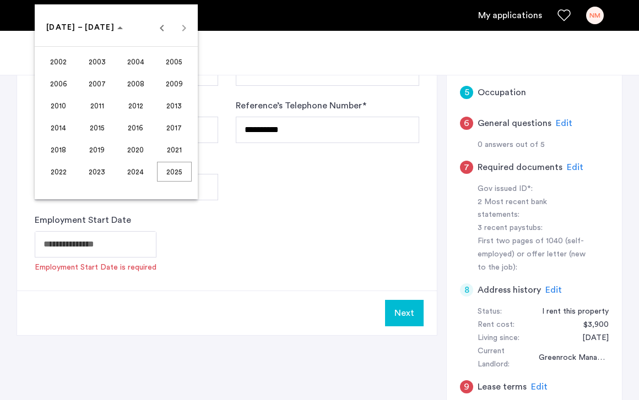
click at [143, 172] on span "2024" at bounding box center [135, 172] width 35 height 20
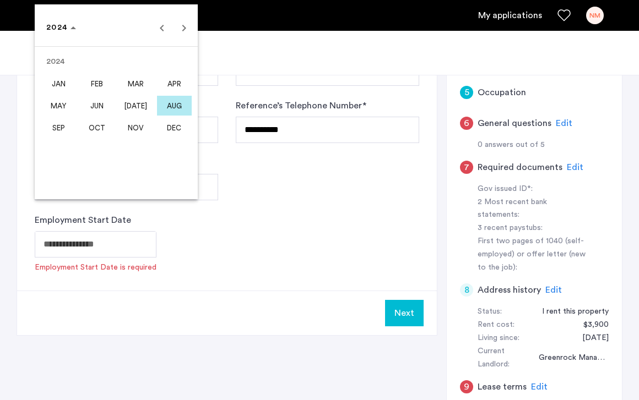
click at [131, 107] on span "JUL" at bounding box center [135, 106] width 35 height 20
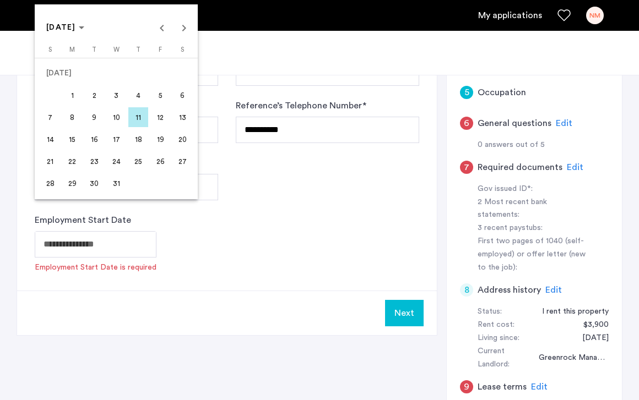
click at [75, 140] on span "15" at bounding box center [72, 139] width 20 height 20
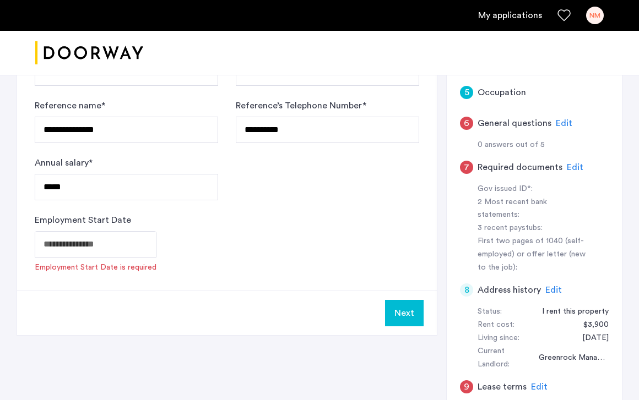
type input "**********"
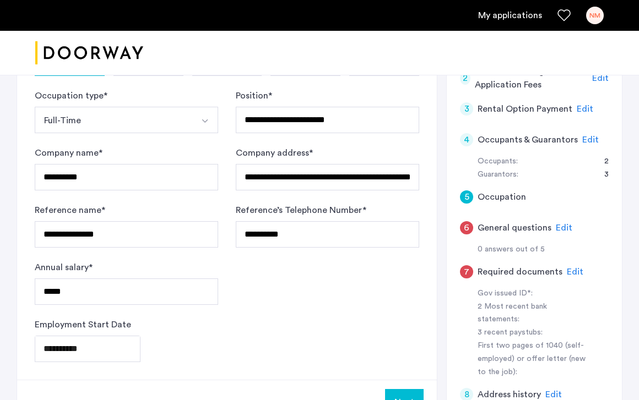
scroll to position [311, 0]
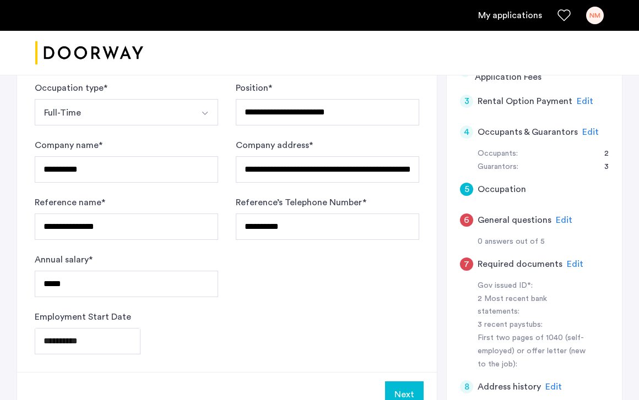
click at [409, 382] on button "Next" at bounding box center [404, 395] width 39 height 26
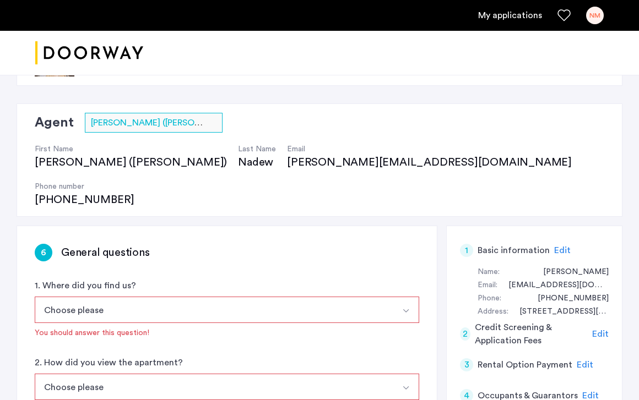
scroll to position [52, 0]
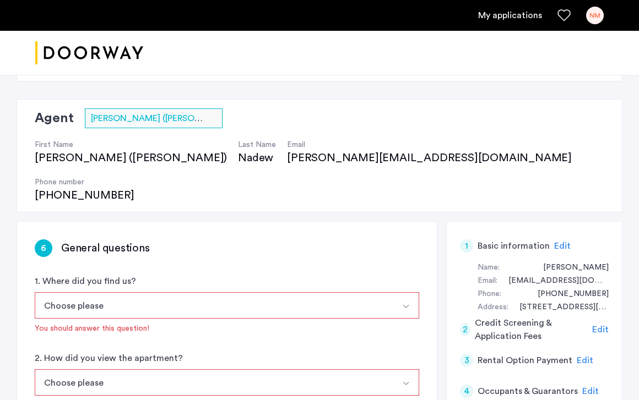
click at [291, 293] on button "Choose please" at bounding box center [214, 306] width 359 height 26
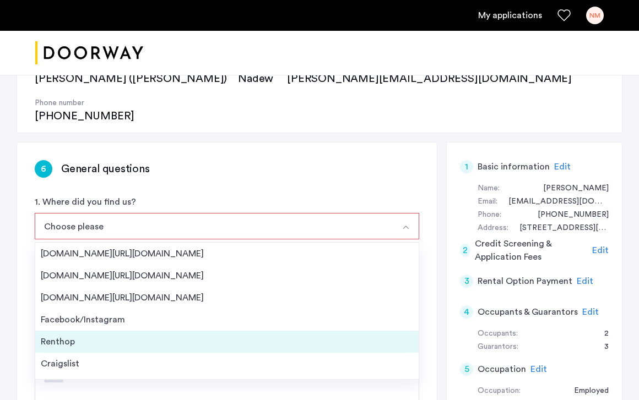
scroll to position [18, 0]
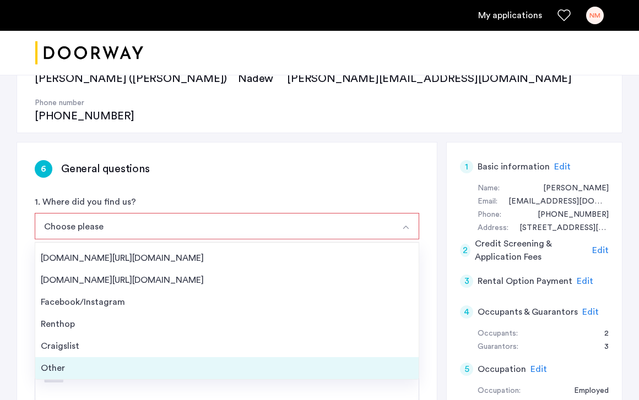
click at [108, 362] on div "Other" at bounding box center [227, 368] width 372 height 13
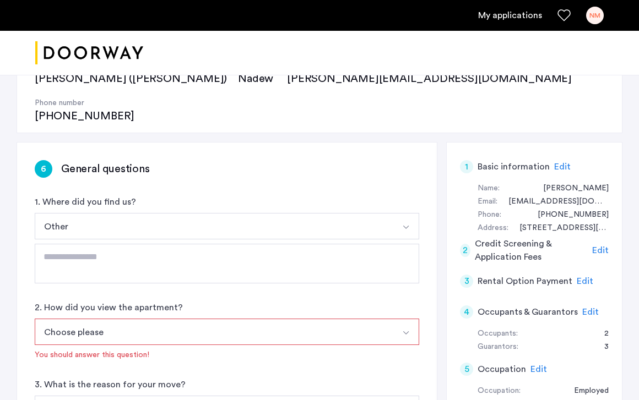
click at [137, 213] on button "Other" at bounding box center [214, 226] width 359 height 26
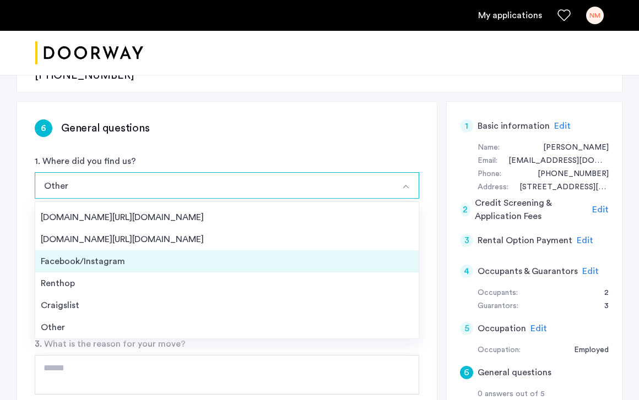
scroll to position [172, 0]
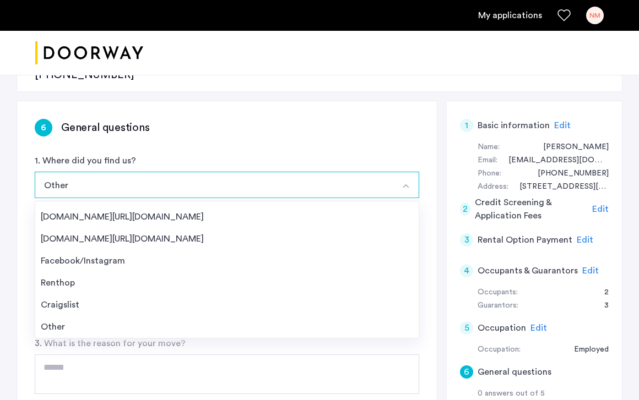
click at [158, 172] on button "Other" at bounding box center [214, 185] width 359 height 26
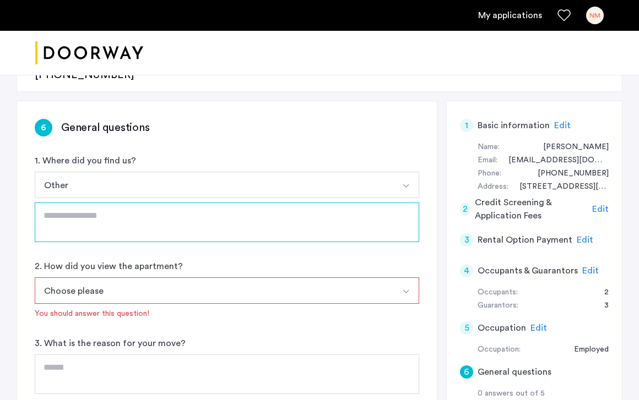
click at [127, 203] on textarea at bounding box center [227, 223] width 385 height 40
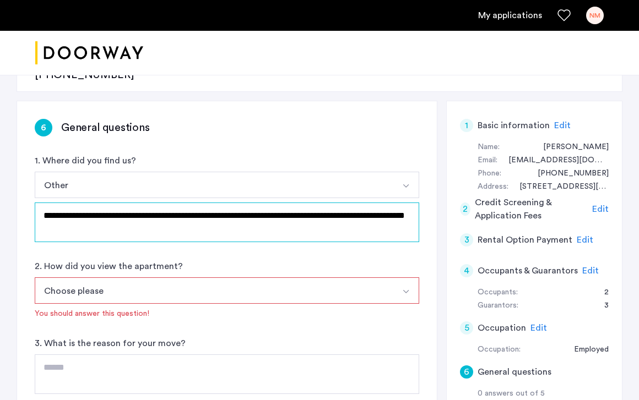
click at [347, 203] on textarea "**********" at bounding box center [227, 223] width 385 height 40
click at [174, 203] on textarea "**********" at bounding box center [227, 223] width 385 height 40
click at [133, 203] on textarea "**********" at bounding box center [227, 223] width 385 height 40
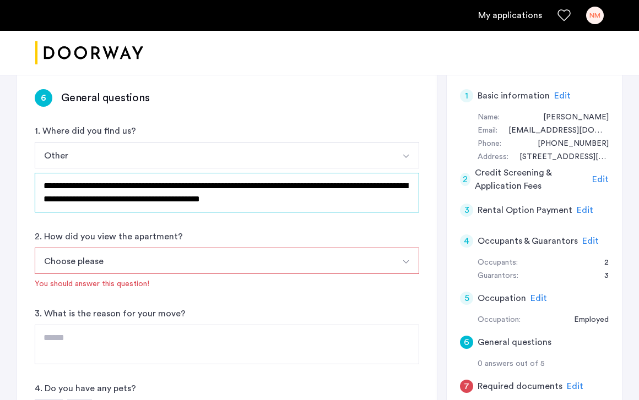
scroll to position [204, 0]
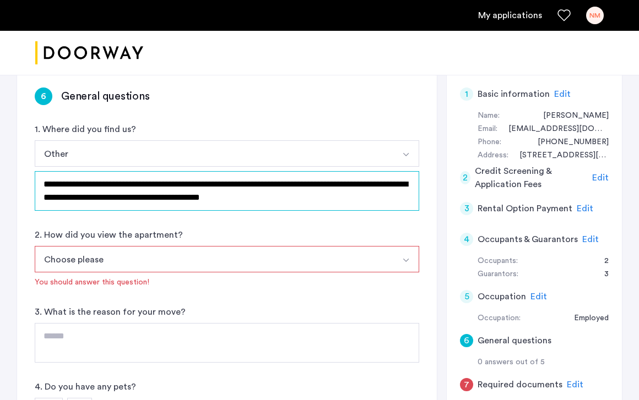
type textarea "**********"
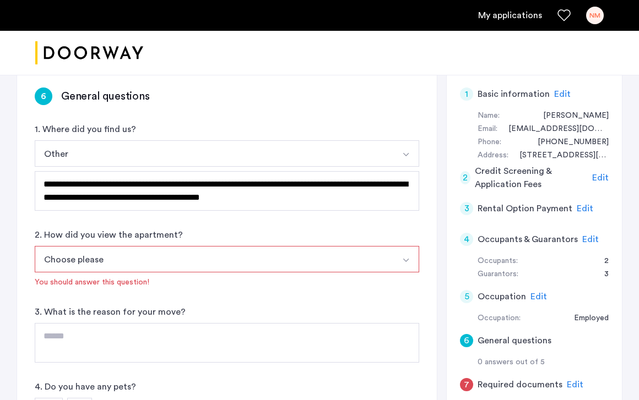
click at [193, 246] on button "Choose please" at bounding box center [214, 259] width 359 height 26
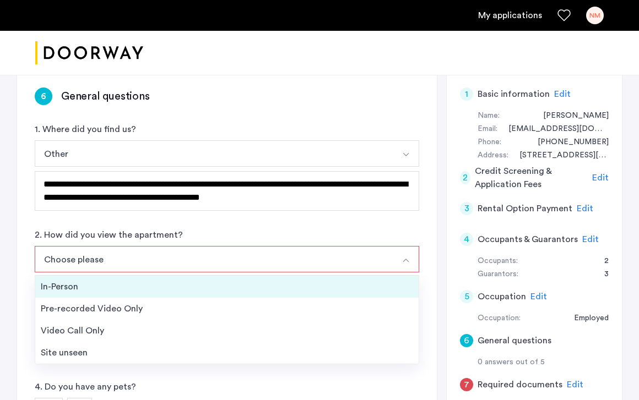
click at [136, 280] on div "In-Person" at bounding box center [227, 286] width 372 height 13
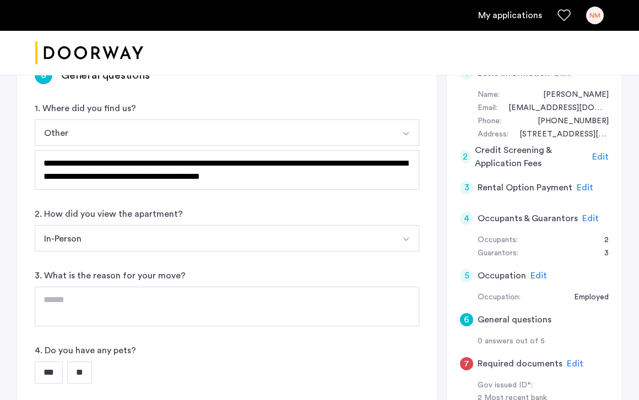
scroll to position [225, 0]
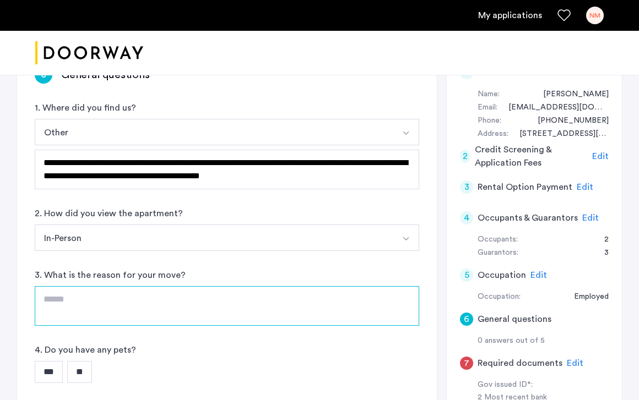
click at [116, 286] on textarea at bounding box center [227, 306] width 385 height 40
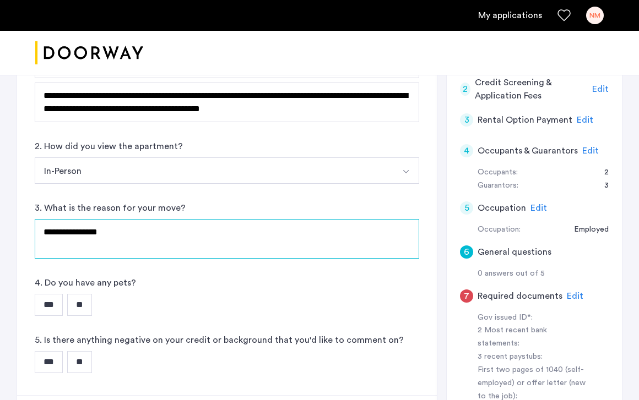
scroll to position [297, 0]
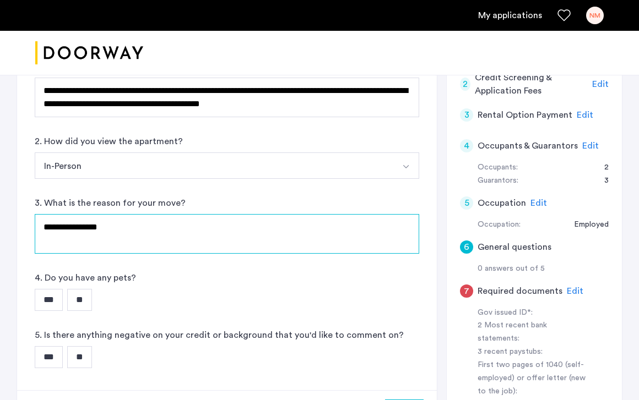
type textarea "**********"
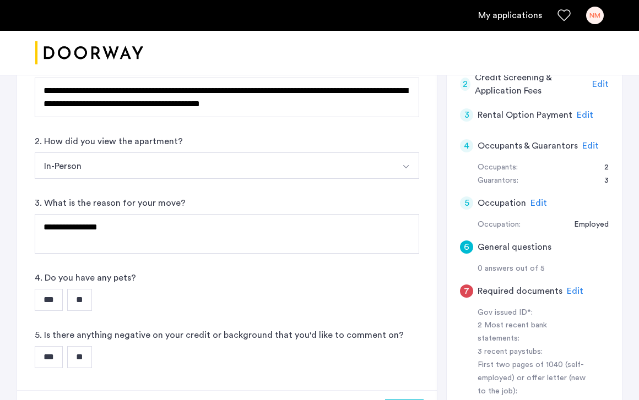
click at [58, 289] on input "***" at bounding box center [49, 300] width 28 height 22
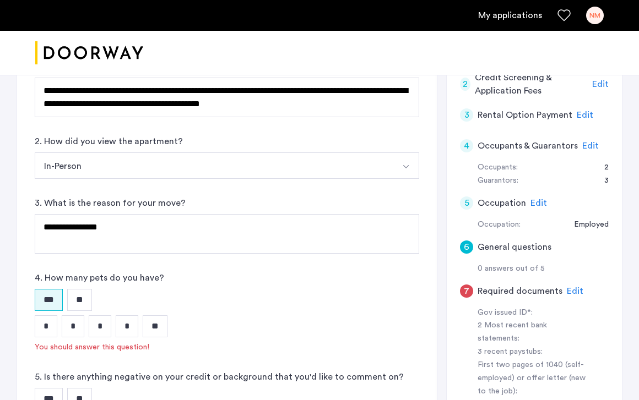
click at [48, 316] on input "*" at bounding box center [46, 327] width 23 height 22
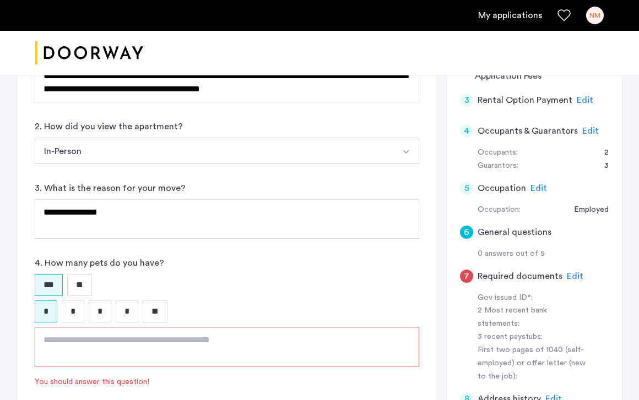
scroll to position [320, 0]
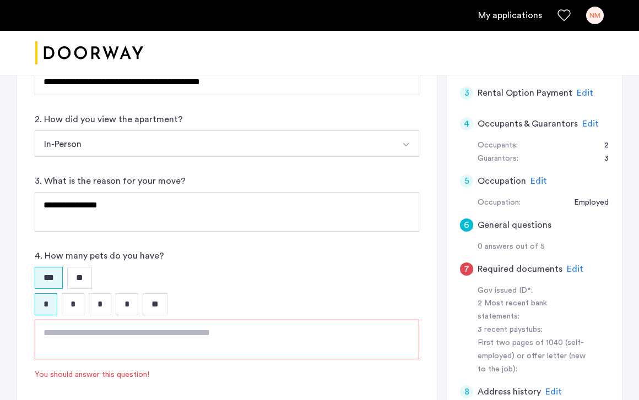
click at [128, 320] on textarea at bounding box center [227, 340] width 385 height 40
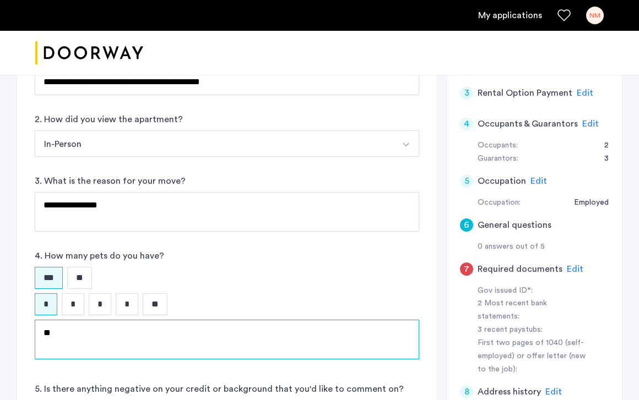
type textarea "*"
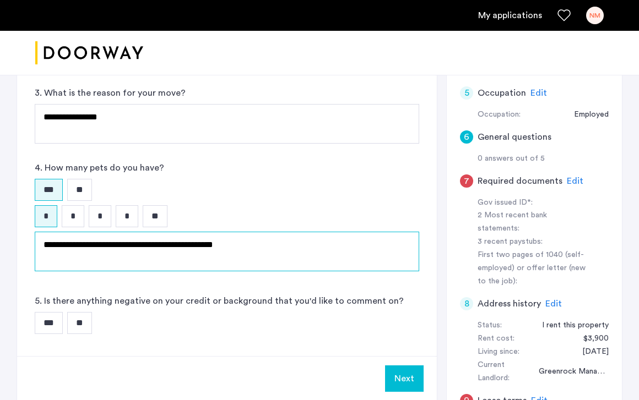
scroll to position [410, 0]
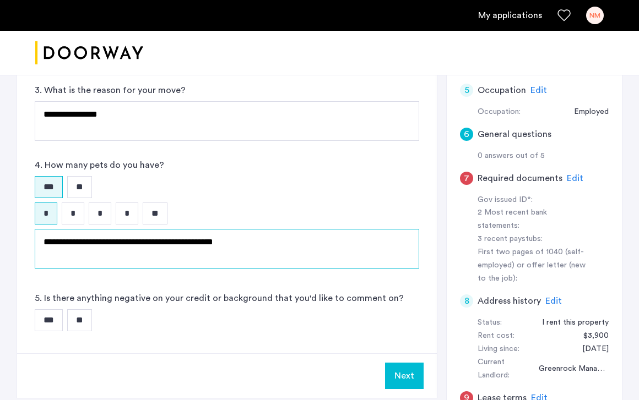
type textarea "**********"
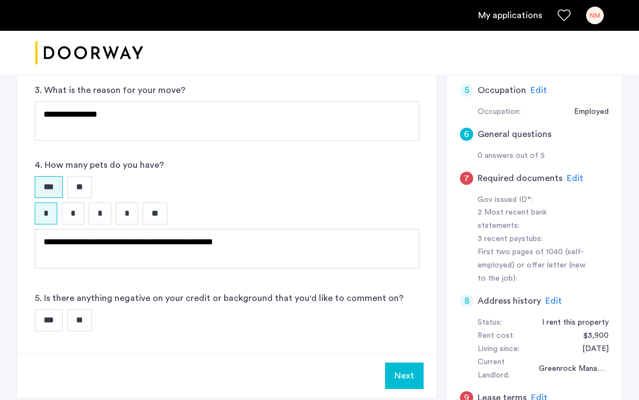
click at [84, 310] on input "**" at bounding box center [79, 321] width 25 height 22
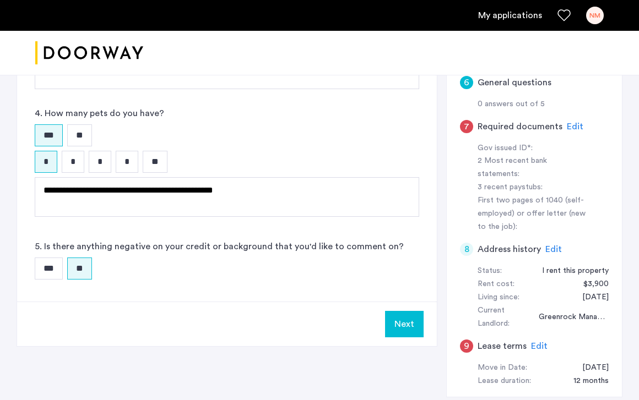
scroll to position [470, 0]
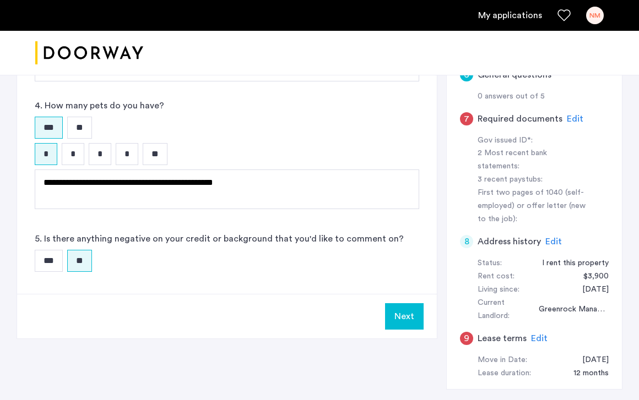
click at [401, 304] on button "Next" at bounding box center [404, 317] width 39 height 26
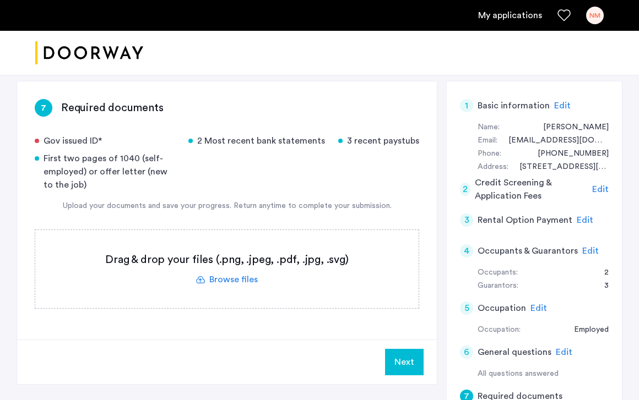
scroll to position [194, 0]
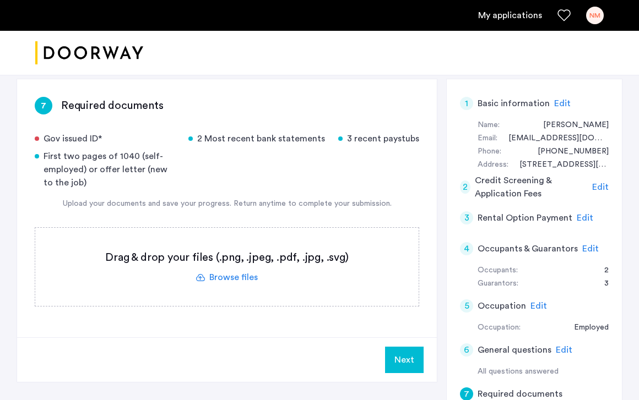
click at [216, 239] on label at bounding box center [226, 267] width 383 height 78
click at [0, 0] on input "file" at bounding box center [0, 0] width 0 height 0
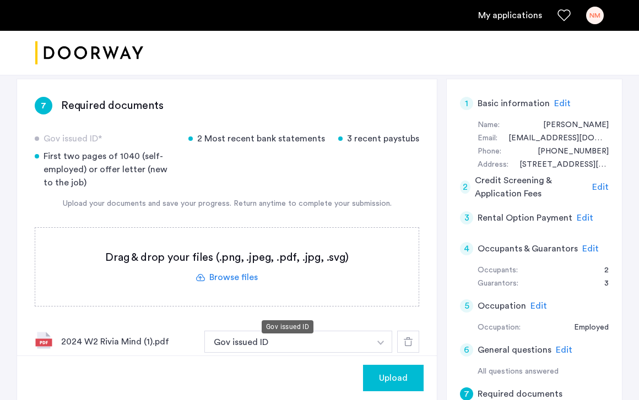
click at [302, 331] on button "Gov issued ID" at bounding box center [287, 342] width 166 height 22
click at [386, 331] on button "button" at bounding box center [381, 342] width 23 height 22
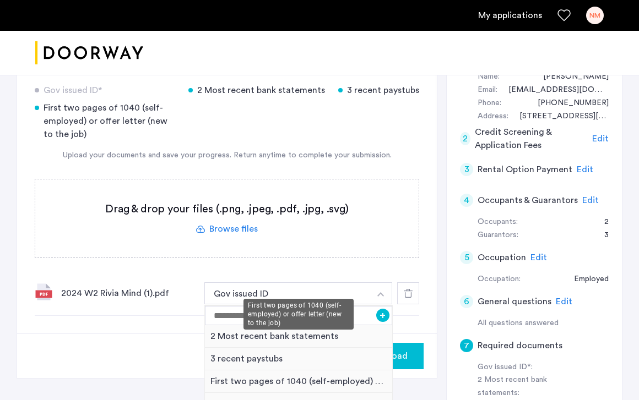
scroll to position [250, 0]
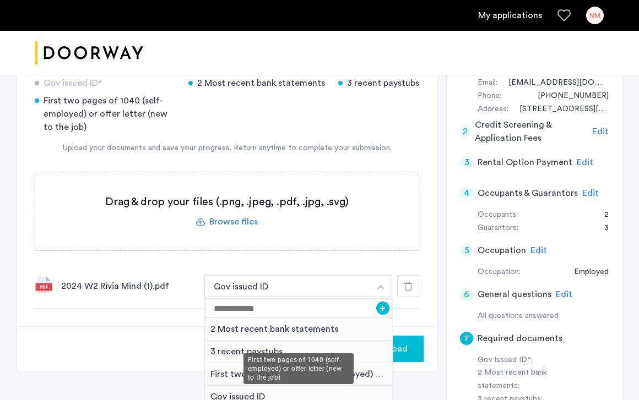
click at [269, 364] on div "First two pages of 1040 (self-employed) or offer letter (new to the job)" at bounding box center [298, 375] width 187 height 23
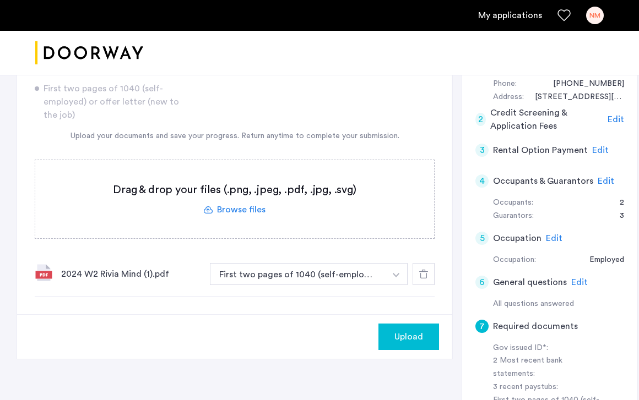
scroll to position [177, 0]
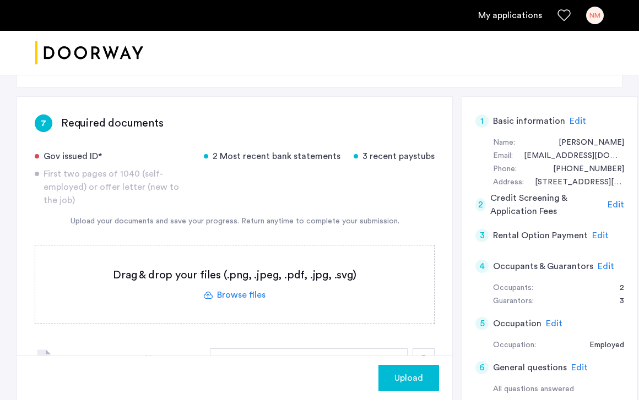
click at [397, 377] on span "Upload" at bounding box center [408, 378] width 29 height 13
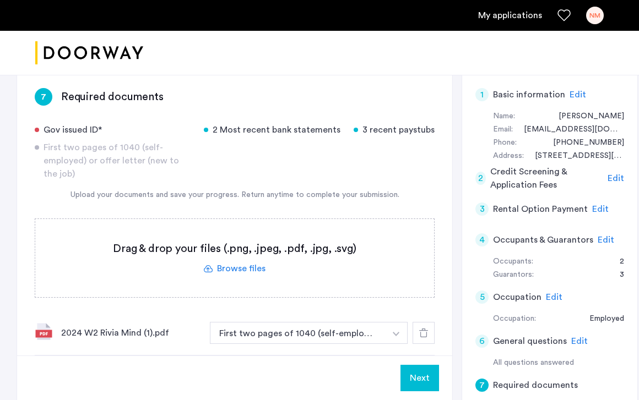
scroll to position [204, 0]
click at [256, 234] on label at bounding box center [234, 258] width 399 height 78
click at [0, 0] on input "file" at bounding box center [0, 0] width 0 height 0
click at [226, 227] on label at bounding box center [234, 258] width 399 height 78
click at [0, 0] on input "file" at bounding box center [0, 0] width 0 height 0
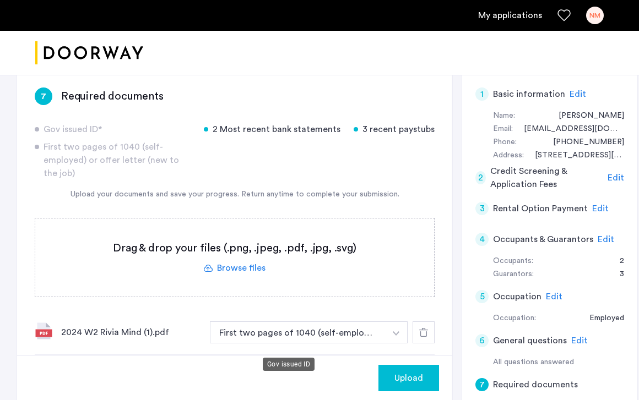
click at [368, 369] on button "Gov issued ID" at bounding box center [298, 380] width 176 height 22
click at [393, 336] on img "button" at bounding box center [396, 334] width 7 height 4
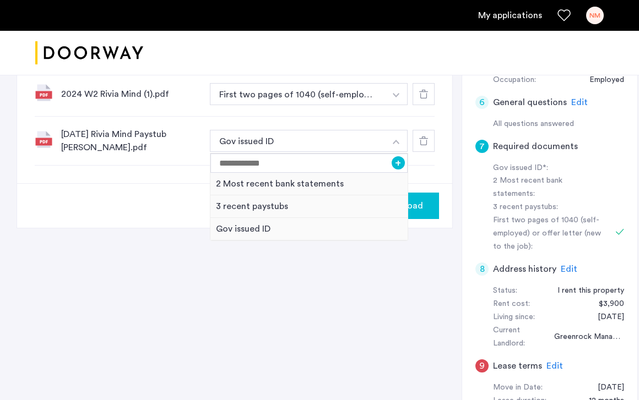
scroll to position [453, 0]
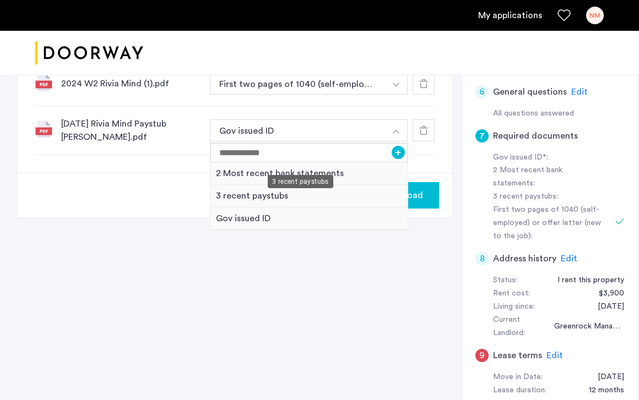
click at [226, 185] on div "3 recent paystubs" at bounding box center [308, 196] width 197 height 23
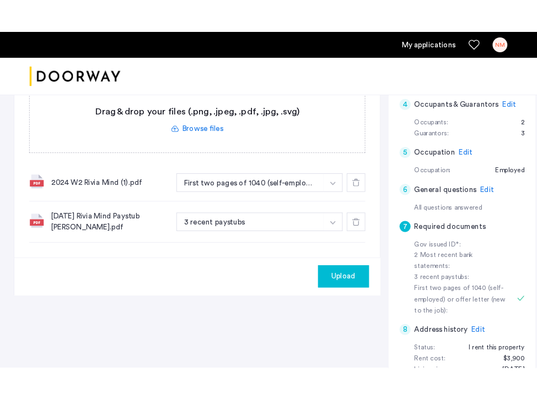
scroll to position [315, 0]
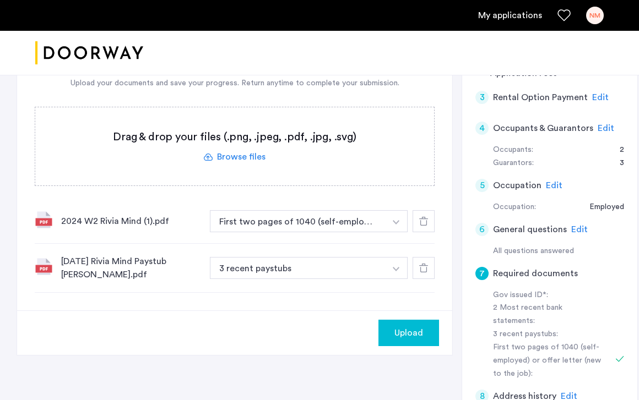
click at [226, 133] on label at bounding box center [234, 146] width 399 height 78
click at [0, 0] on input "file" at bounding box center [0, 0] width 0 height 0
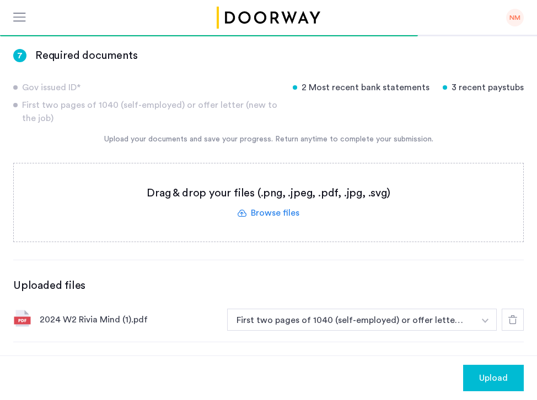
scroll to position [171, 0]
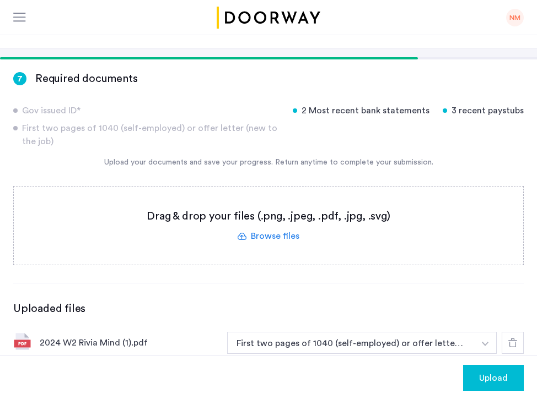
click at [268, 197] on label at bounding box center [268, 226] width 509 height 78
click at [0, 0] on input "file" at bounding box center [0, 0] width 0 height 0
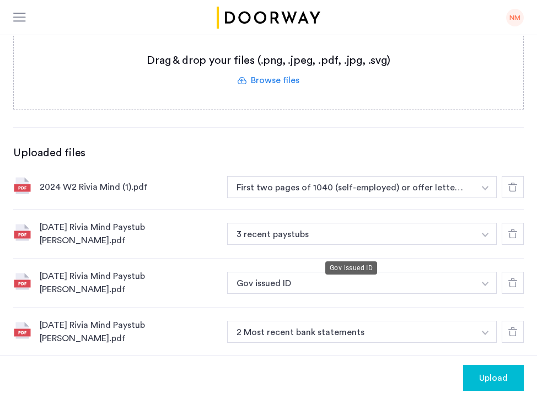
scroll to position [381, 0]
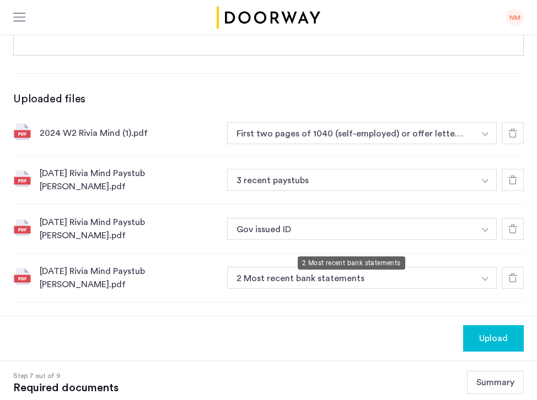
click at [426, 267] on button "2 Most recent bank statements" at bounding box center [350, 278] width 247 height 22
click at [484, 137] on img "button" at bounding box center [484, 134] width 7 height 4
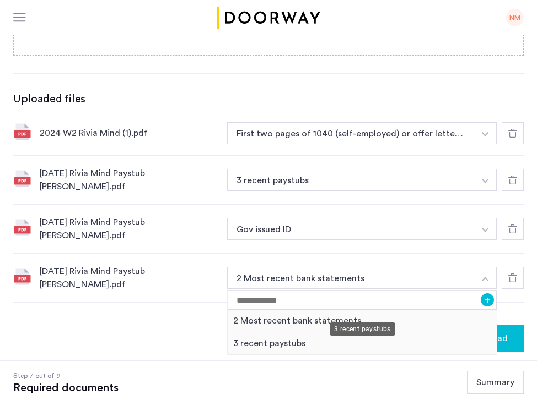
click at [276, 333] on div "3 recent paystubs" at bounding box center [362, 344] width 269 height 23
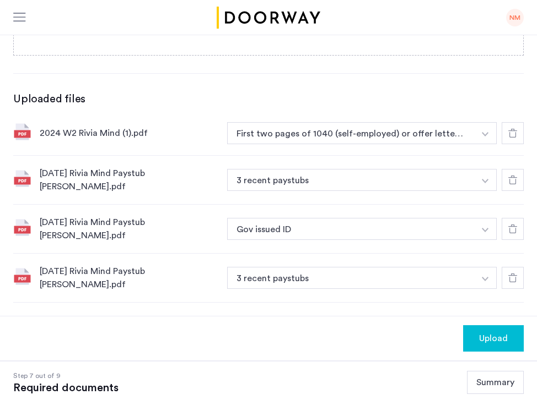
click at [490, 144] on button "button" at bounding box center [485, 133] width 23 height 22
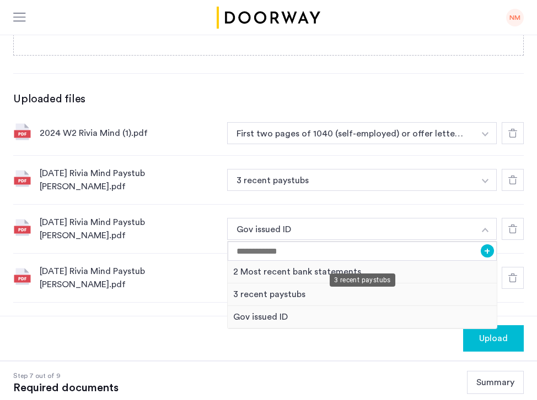
click at [310, 284] on div "3 recent paystubs" at bounding box center [362, 295] width 269 height 23
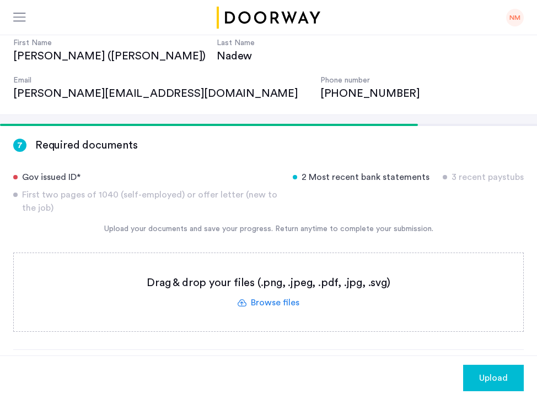
scroll to position [106, 0]
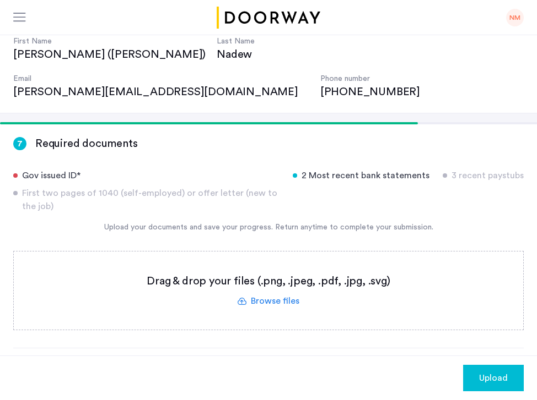
click at [252, 258] on label at bounding box center [268, 291] width 509 height 78
click at [0, 0] on input "file" at bounding box center [0, 0] width 0 height 0
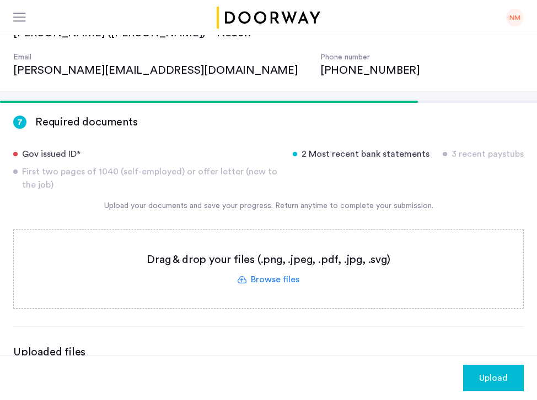
scroll to position [155, 0]
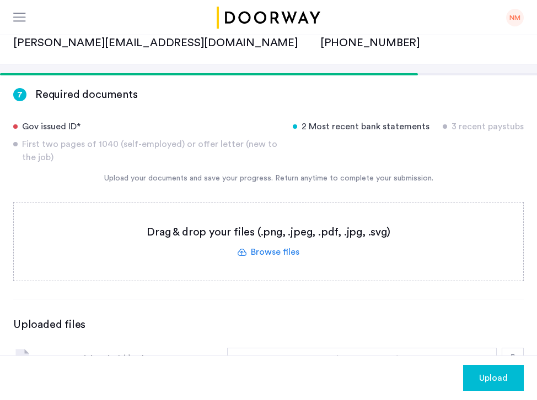
click at [274, 208] on label at bounding box center [268, 242] width 509 height 78
click at [0, 0] on input "file" at bounding box center [0, 0] width 0 height 0
click at [277, 219] on label at bounding box center [268, 242] width 509 height 78
click at [0, 0] on input "file" at bounding box center [0, 0] width 0 height 0
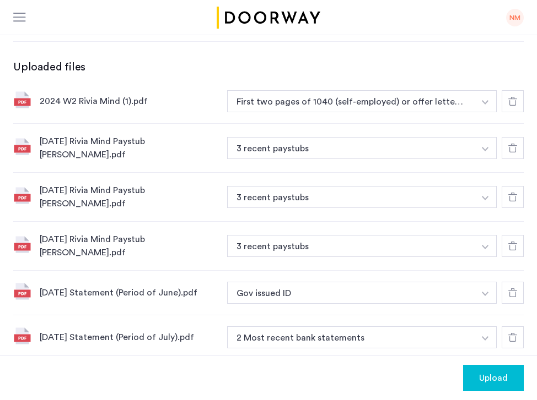
scroll to position [432, 0]
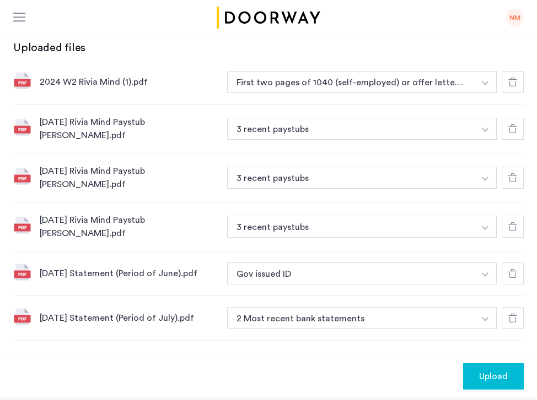
click at [483, 85] on img "button" at bounding box center [484, 83] width 7 height 4
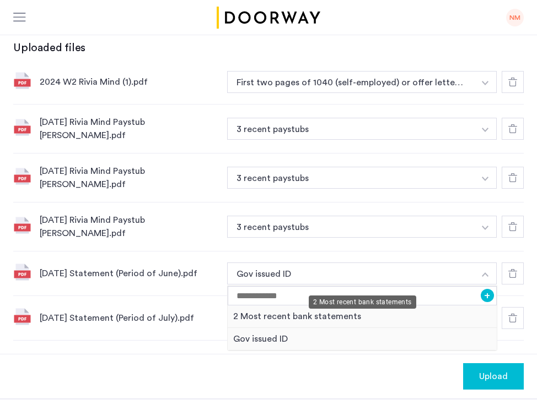
click at [340, 306] on div "2 Most recent bank statements" at bounding box center [362, 317] width 269 height 23
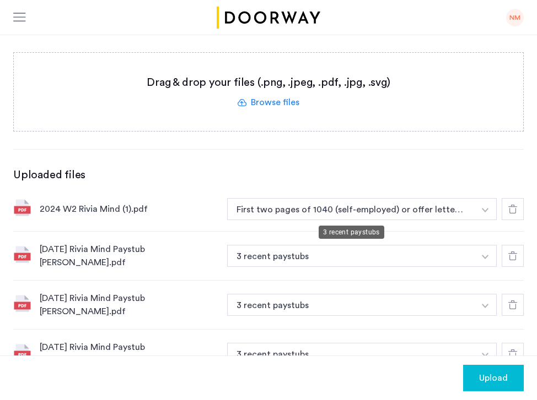
scroll to position [294, 0]
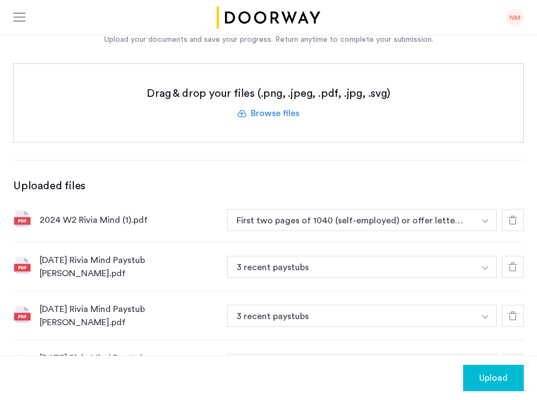
click at [259, 72] on label at bounding box center [268, 103] width 509 height 78
click at [0, 0] on input "file" at bounding box center [0, 0] width 0 height 0
click at [283, 68] on label at bounding box center [268, 103] width 509 height 78
click at [0, 0] on input "file" at bounding box center [0, 0] width 0 height 0
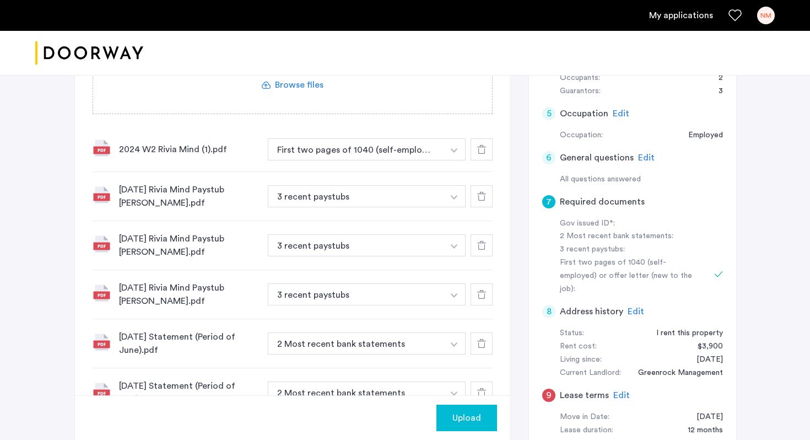
scroll to position [395, 0]
click at [462, 400] on span "Upload" at bounding box center [466, 417] width 29 height 13
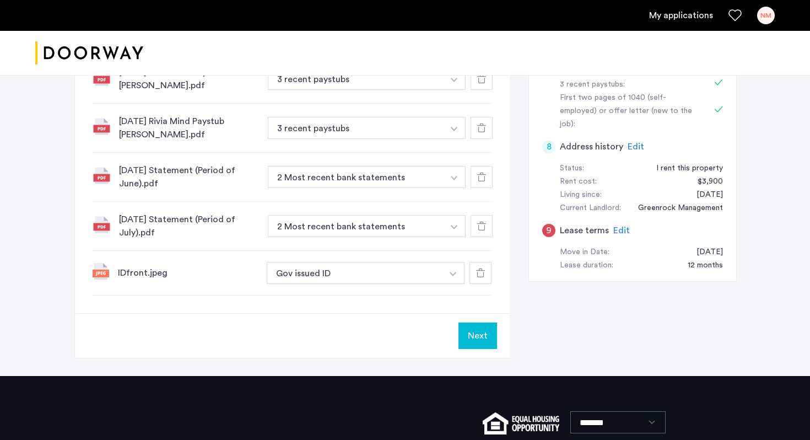
scroll to position [621, 0]
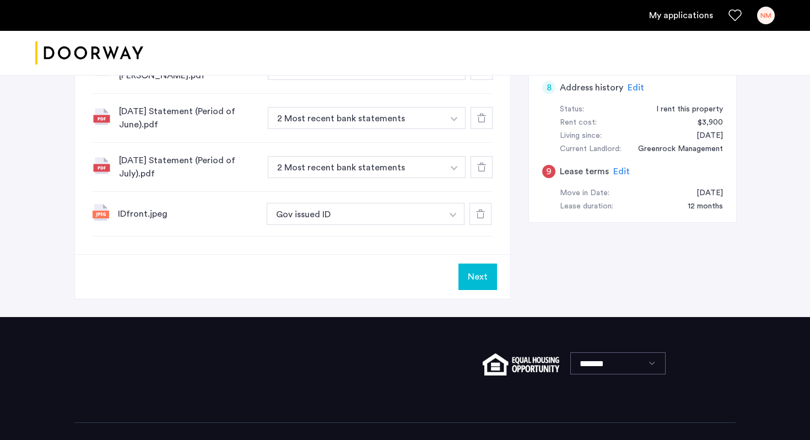
click at [481, 263] on button "Next" at bounding box center [477, 276] width 39 height 26
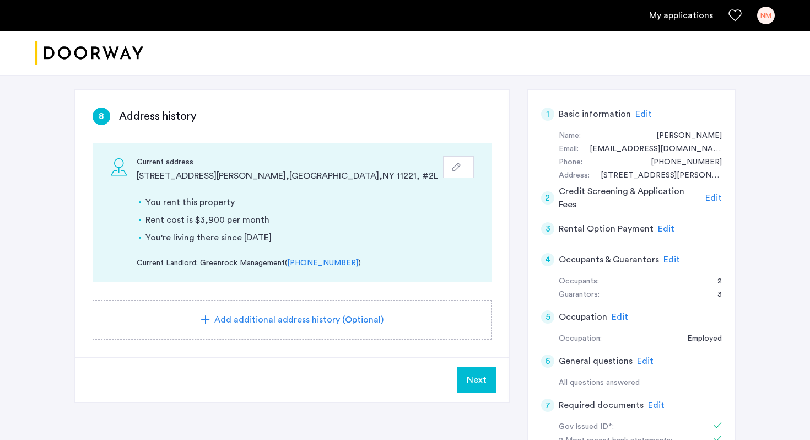
scroll to position [193, 0]
click at [476, 366] on button "Next" at bounding box center [476, 379] width 39 height 26
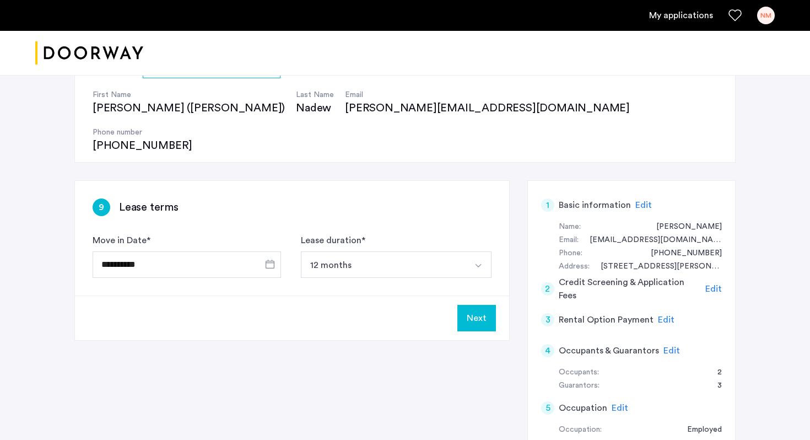
scroll to position [89, 0]
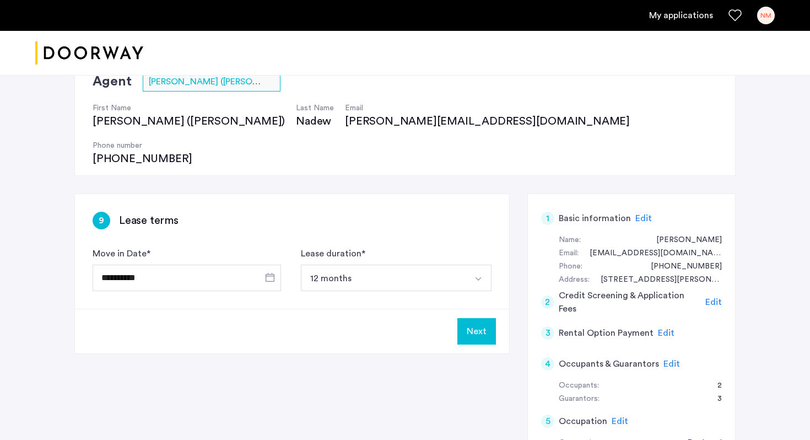
click at [481, 318] on button "Next" at bounding box center [476, 331] width 39 height 26
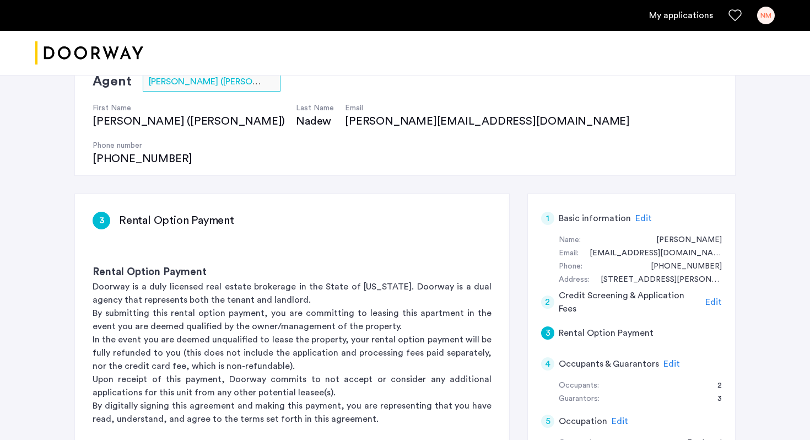
scroll to position [0, 0]
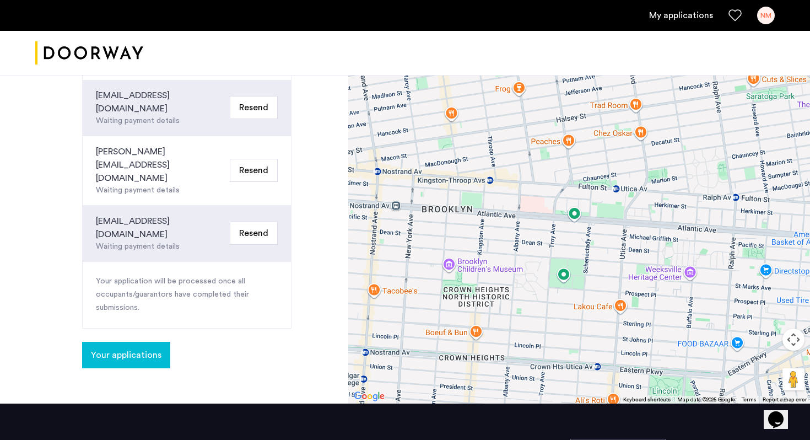
scroll to position [492, 0]
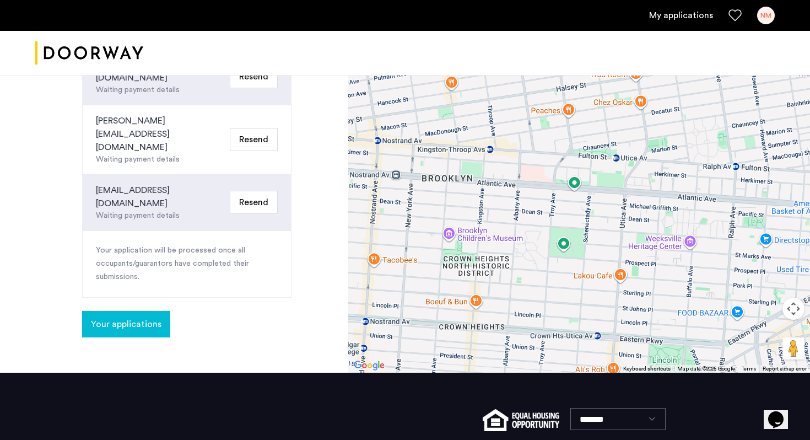
click at [133, 317] on span "Your applications" at bounding box center [126, 323] width 71 height 13
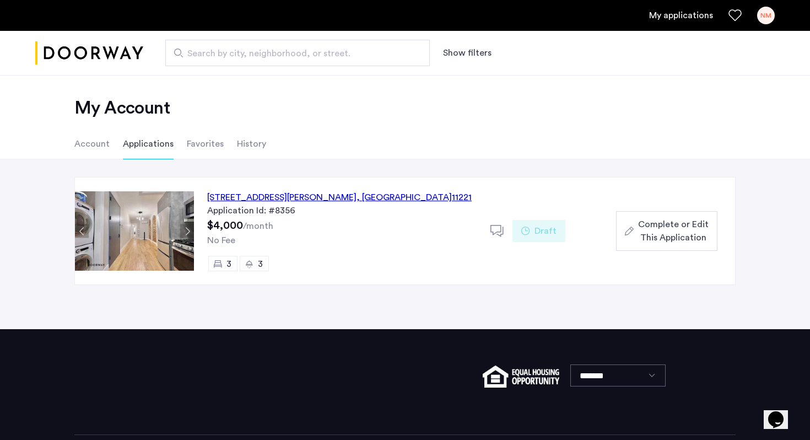
click at [638, 72] on div "Search by city, neighborhood, or street. Show filters" at bounding box center [405, 53] width 810 height 45
click at [345, 130] on ul "Account Applications Favorites History" at bounding box center [405, 143] width 694 height 31
click at [638, 19] on icon "Favorites" at bounding box center [734, 15] width 13 height 13
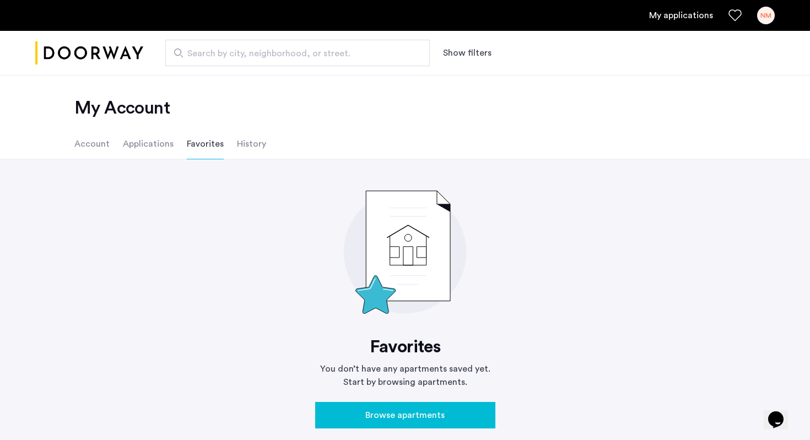
click at [256, 140] on li "History" at bounding box center [251, 143] width 29 height 31
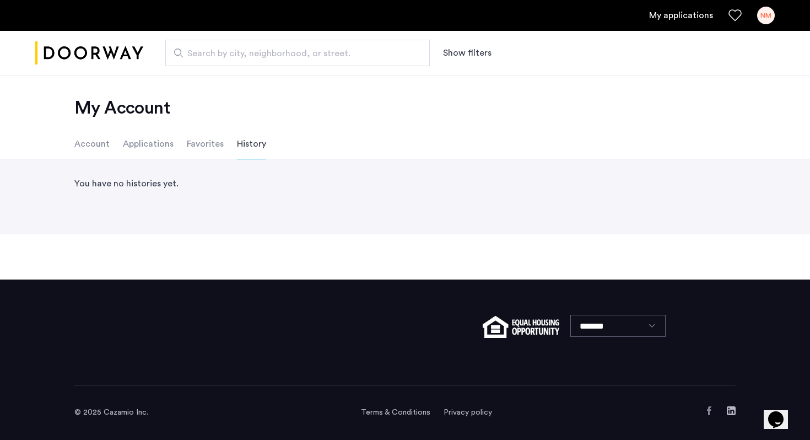
click at [94, 141] on li "Account" at bounding box center [91, 143] width 35 height 31
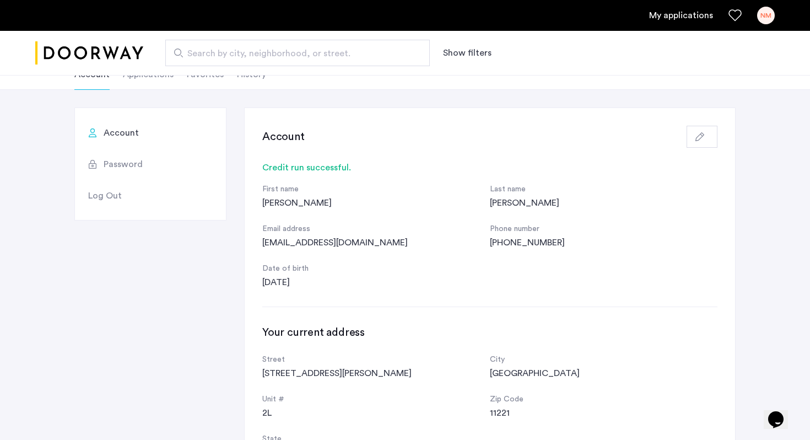
scroll to position [62, 0]
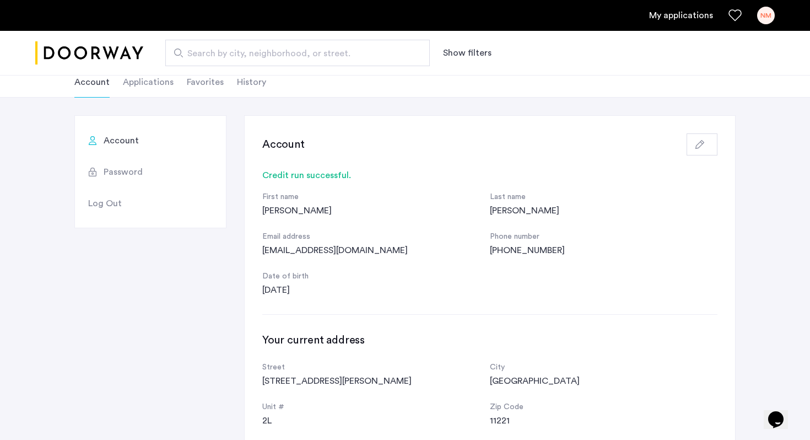
click at [638, 151] on button "button" at bounding box center [701, 144] width 31 height 22
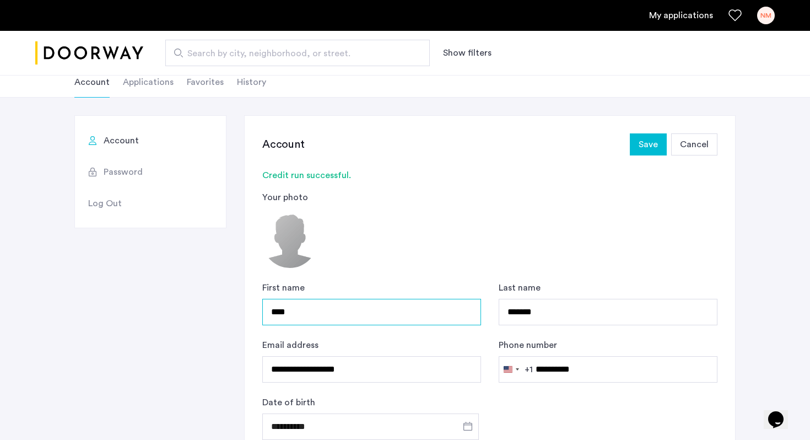
click at [294, 314] on input "****" at bounding box center [371, 312] width 219 height 26
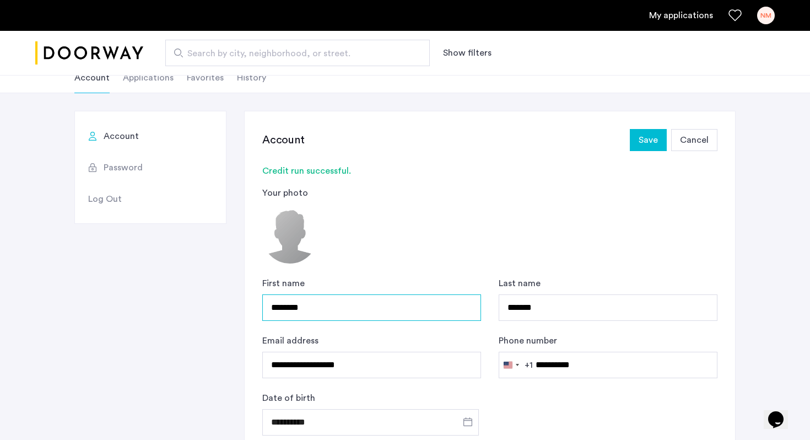
type input "********"
click at [638, 140] on span "Save" at bounding box center [647, 139] width 19 height 13
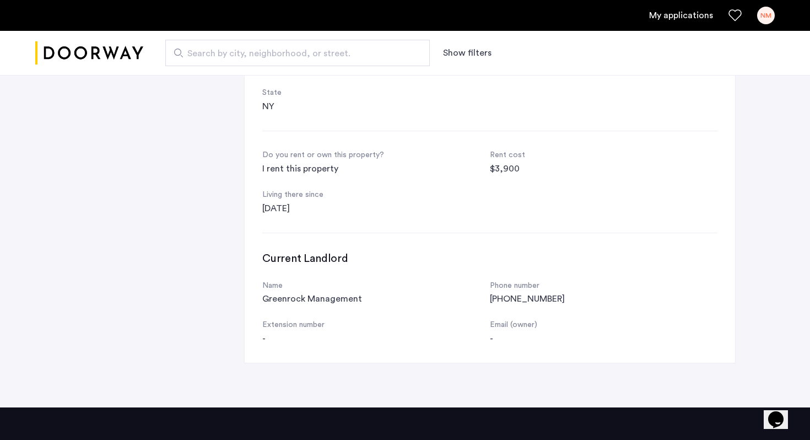
scroll to position [0, 0]
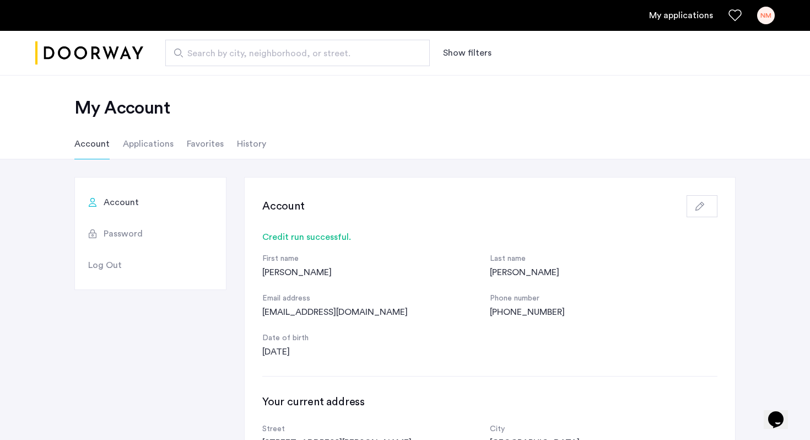
click at [104, 268] on span "Log Out" at bounding box center [105, 264] width 34 height 13
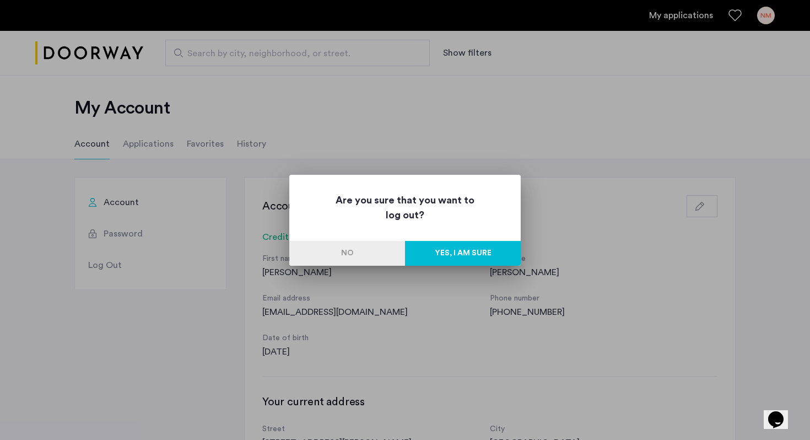
click at [461, 256] on button "Yes, I am sure" at bounding box center [463, 253] width 116 height 25
